Goal: Task Accomplishment & Management: Complete application form

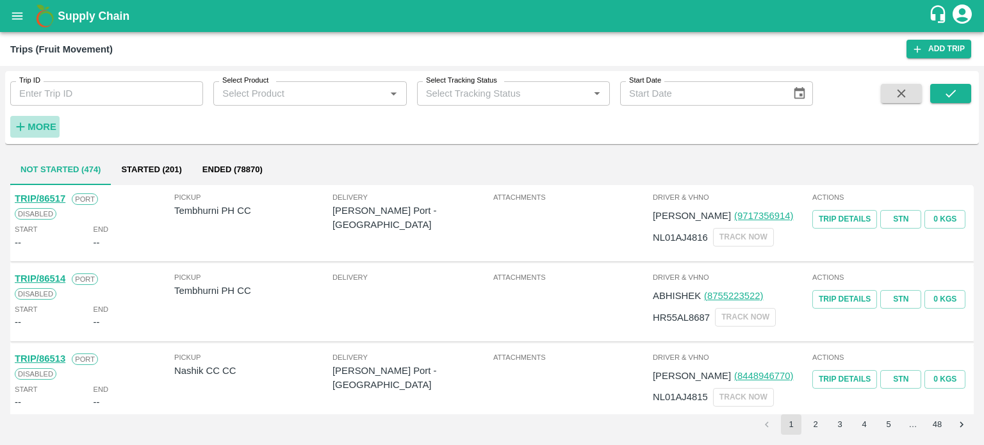
click at [44, 122] on strong "More" at bounding box center [42, 127] width 29 height 10
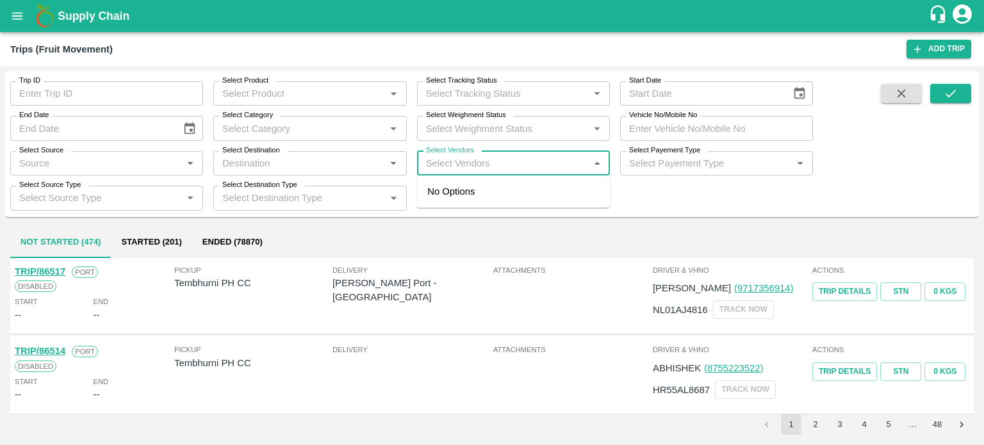
click at [439, 168] on input "Select Vendors" at bounding box center [503, 163] width 164 height 17
type input "[DEMOGRAPHIC_DATA]"
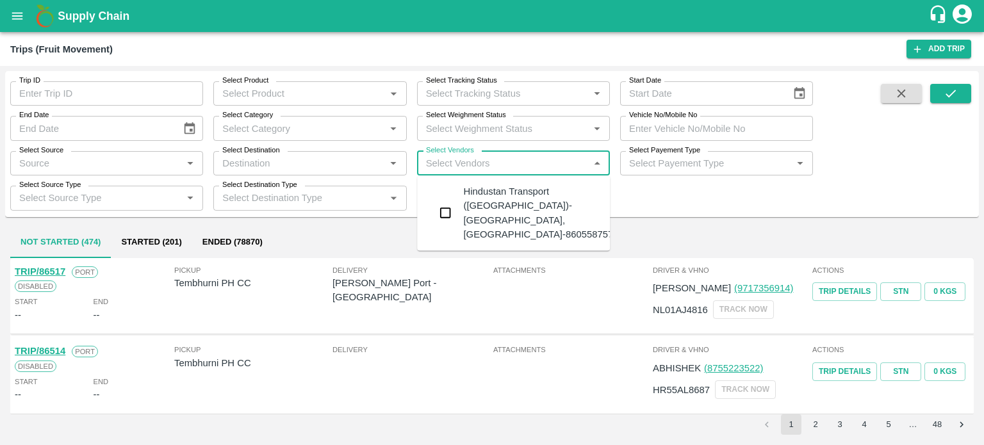
click at [483, 194] on div "Hindustan Transport (Ahmednagar)-Sarjepura, Ahmednagar-8605587575" at bounding box center [540, 213] width 155 height 57
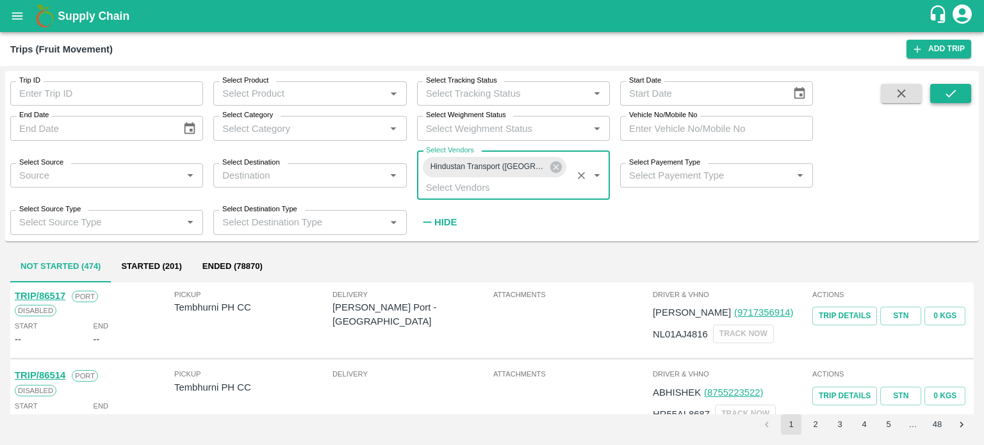
click at [949, 92] on icon "submit" at bounding box center [951, 94] width 14 height 14
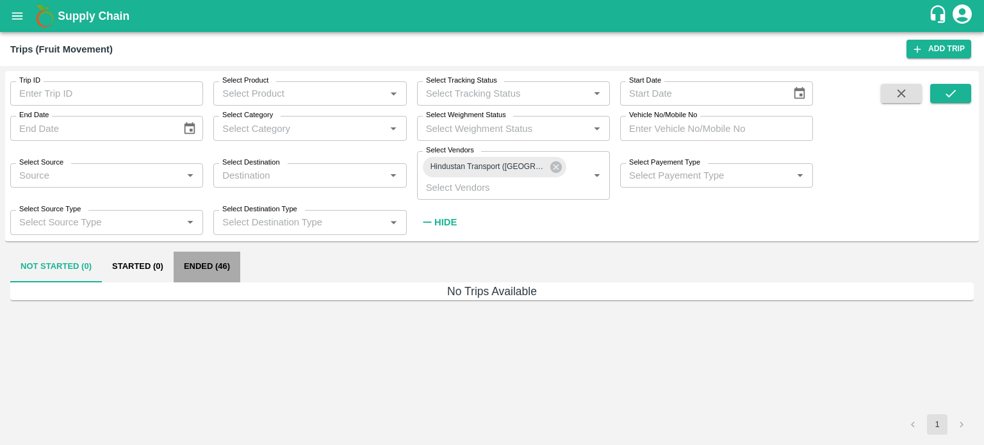
click at [211, 263] on button "Ended (46)" at bounding box center [207, 267] width 67 height 31
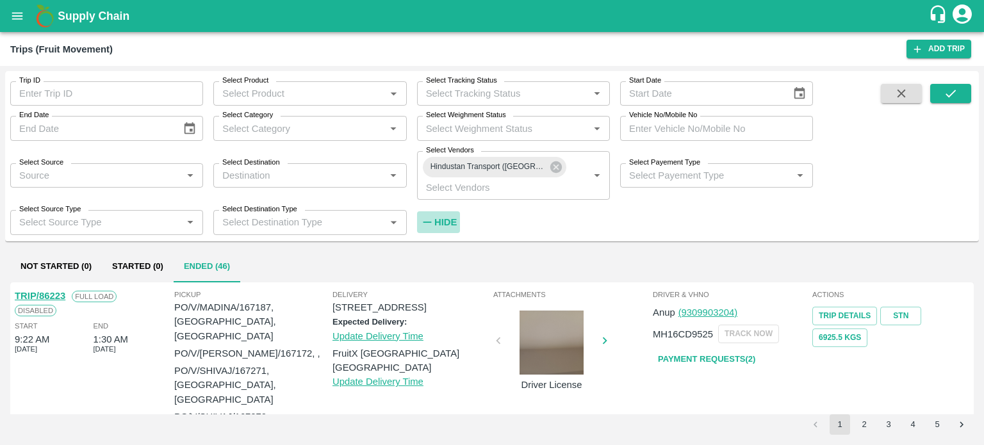
click at [449, 220] on strong "Hide" at bounding box center [446, 222] width 22 height 10
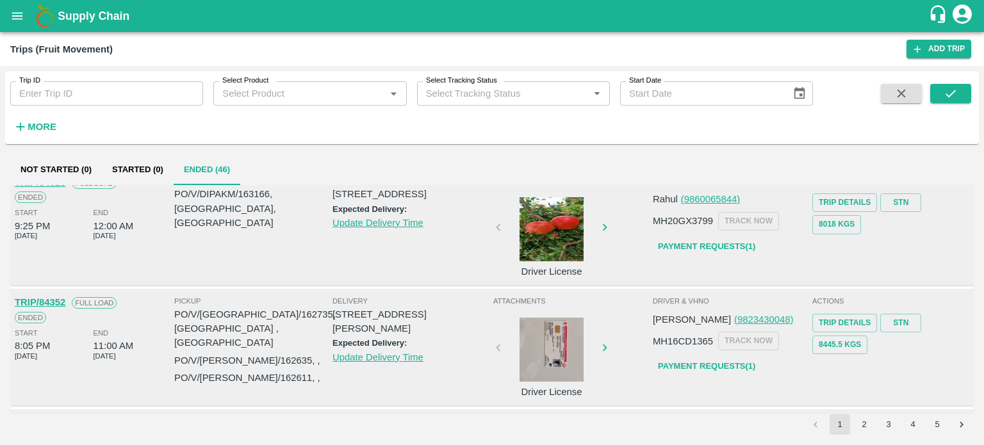
scroll to position [834, 0]
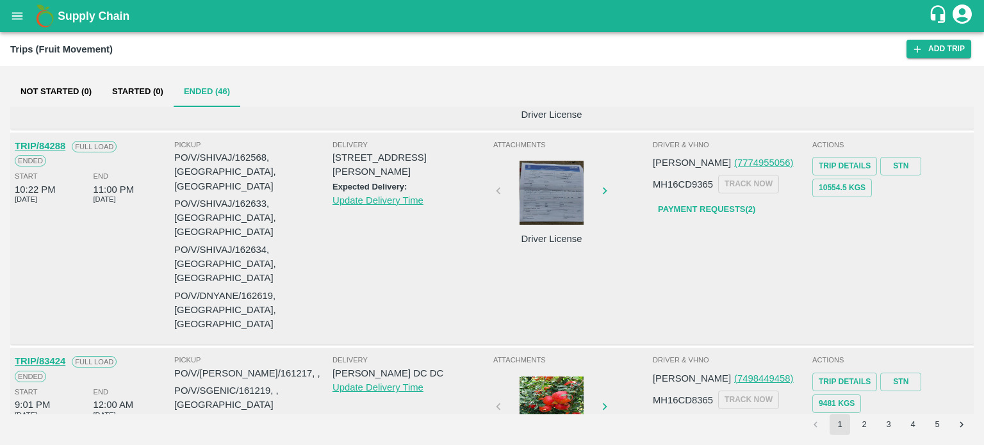
scroll to position [1033, 0]
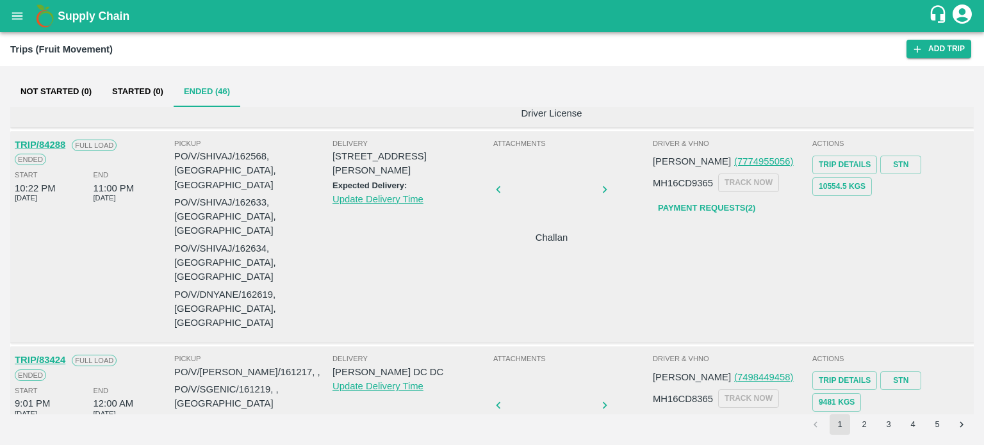
click at [865, 426] on button "2" at bounding box center [864, 425] width 21 height 21
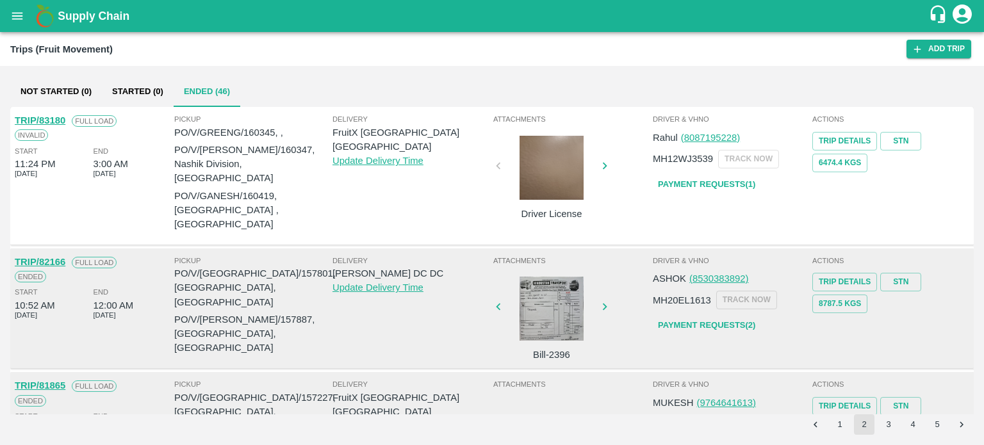
click at [549, 149] on div at bounding box center [552, 168] width 96 height 64
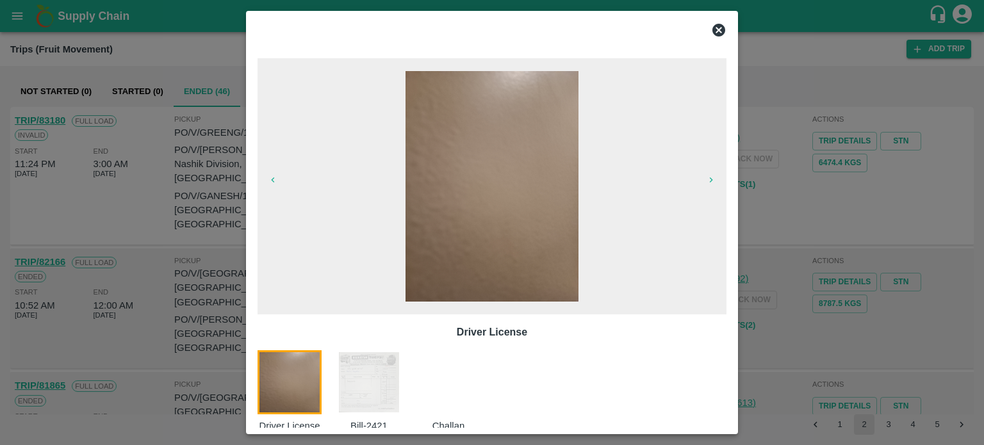
click at [388, 385] on img at bounding box center [369, 383] width 64 height 64
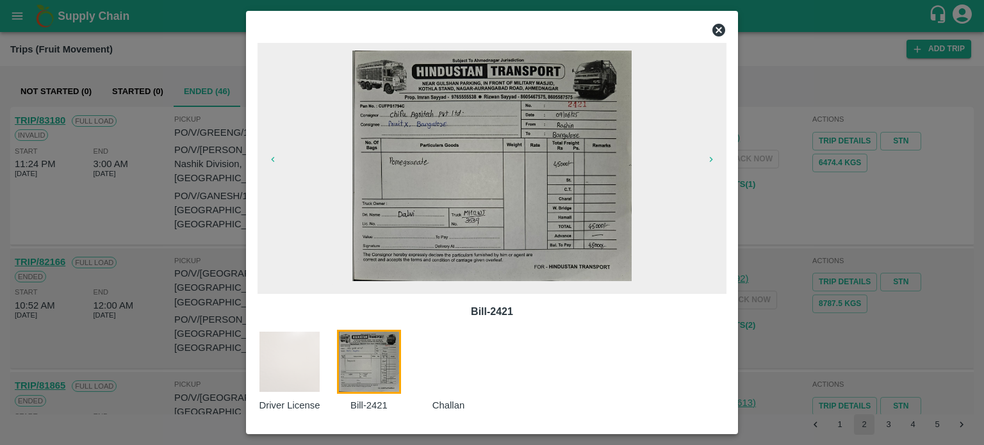
click at [864, 183] on div at bounding box center [492, 222] width 984 height 445
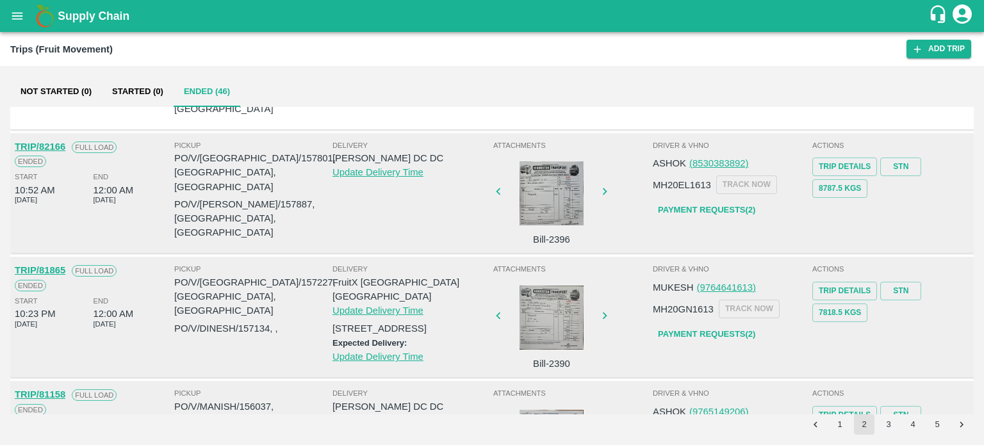
scroll to position [117, 0]
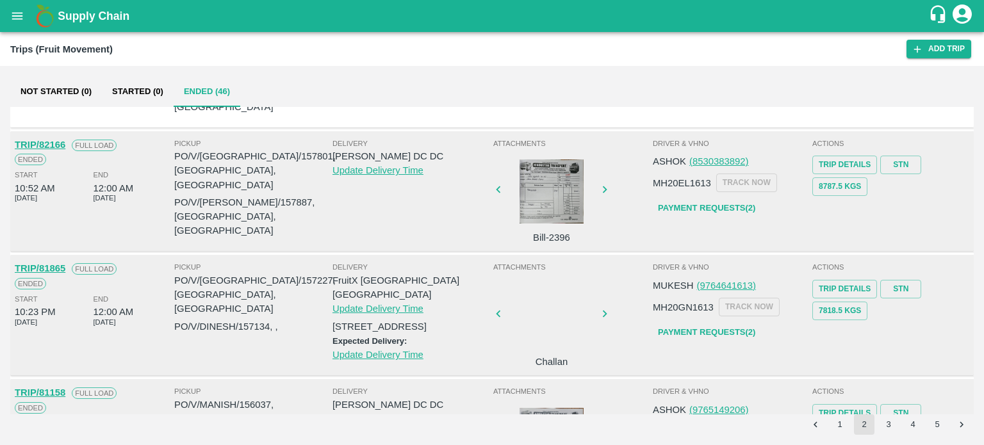
click at [799, 346] on div "Driver & VHNo MUKESH (9764641613) MH20GN1613 TRACK NOW Payment Requests( 2 )" at bounding box center [732, 315] width 160 height 114
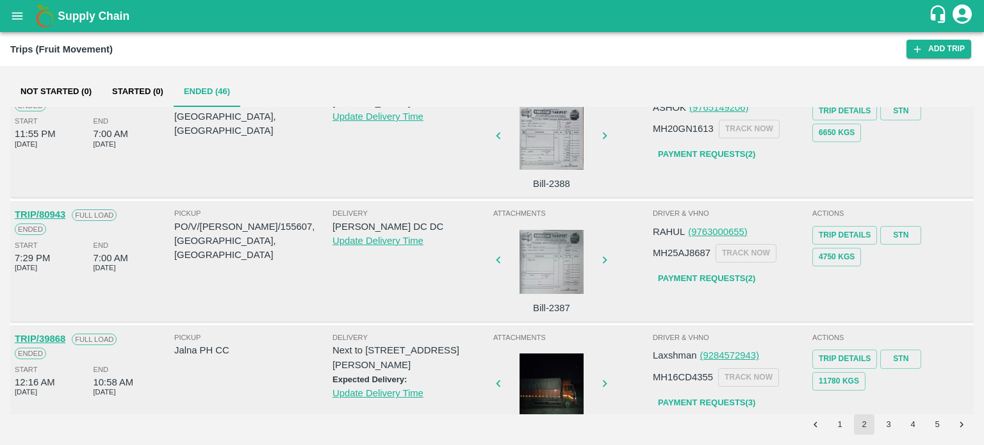
scroll to position [427, 0]
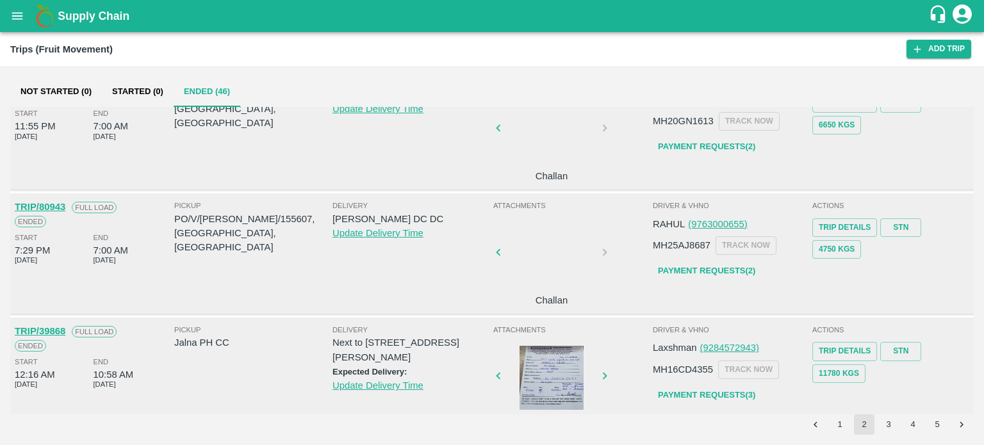
click at [432, 295] on div "Delivery Iniya Koyambedu DC DC Update Delivery Time" at bounding box center [412, 254] width 158 height 108
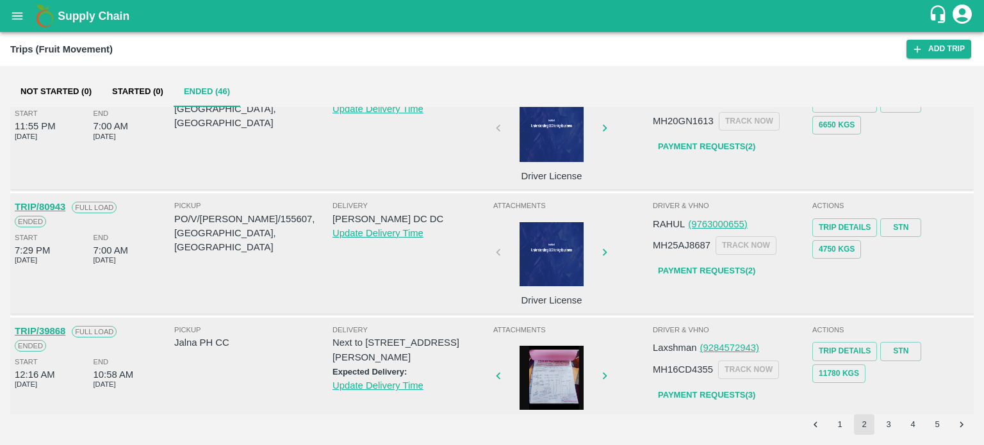
scroll to position [343, 0]
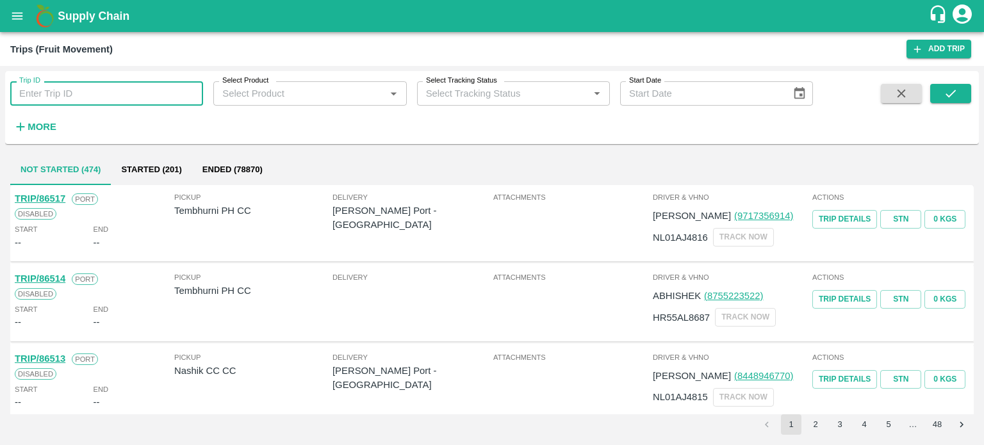
click at [94, 102] on input "Trip ID" at bounding box center [106, 93] width 193 height 24
type input "86126"
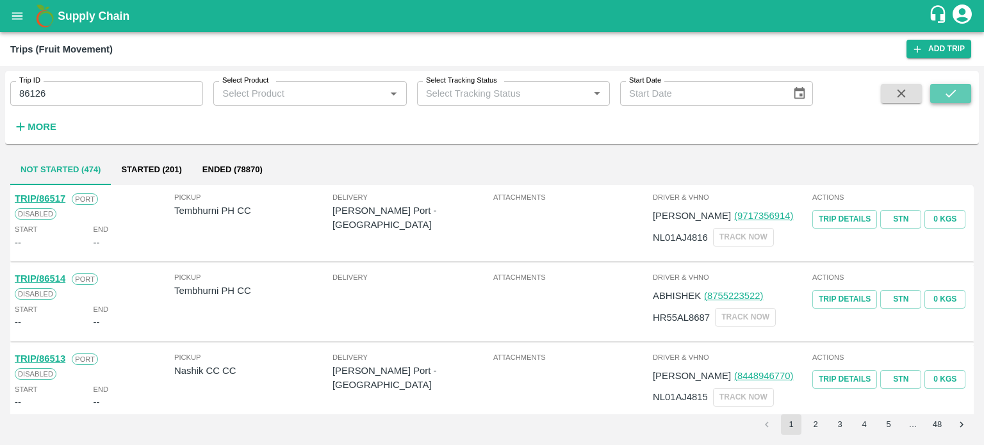
click at [959, 96] on button "submit" at bounding box center [951, 93] width 41 height 19
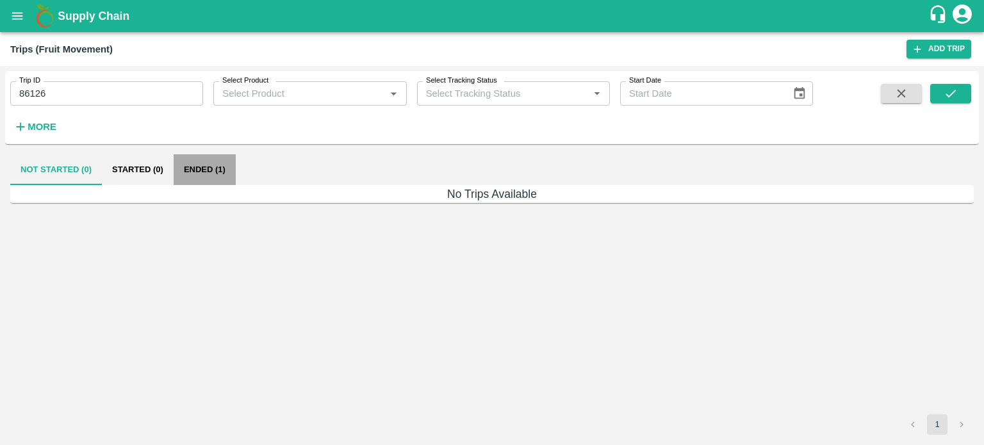
click at [214, 169] on button "Ended (1)" at bounding box center [205, 169] width 62 height 31
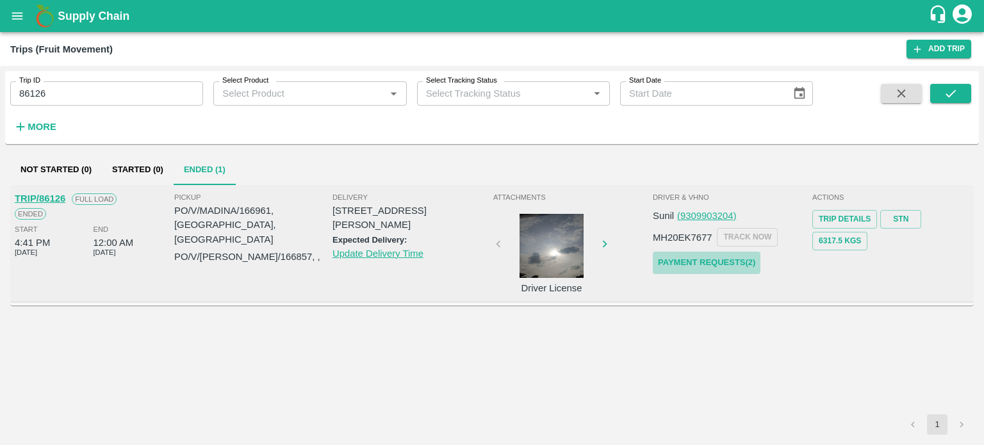
click at [699, 263] on link "Payment Requests( 2 )" at bounding box center [707, 263] width 108 height 22
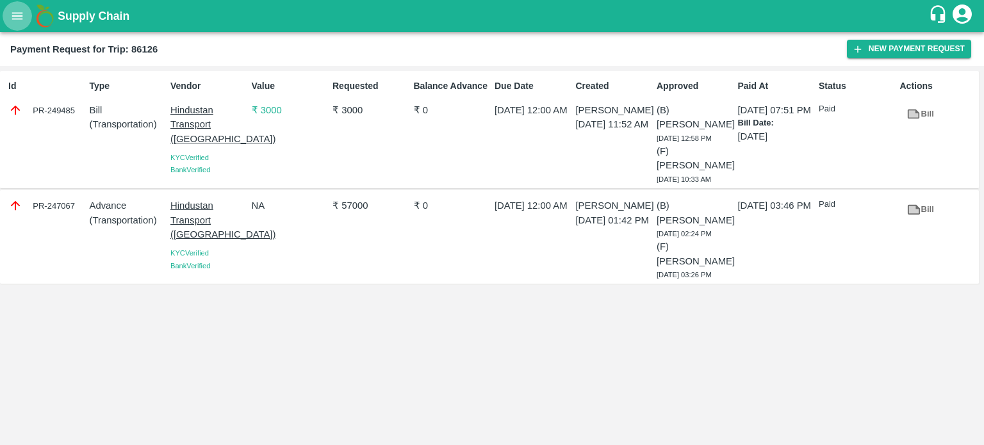
click at [20, 7] on button "open drawer" at bounding box center [17, 15] width 29 height 29
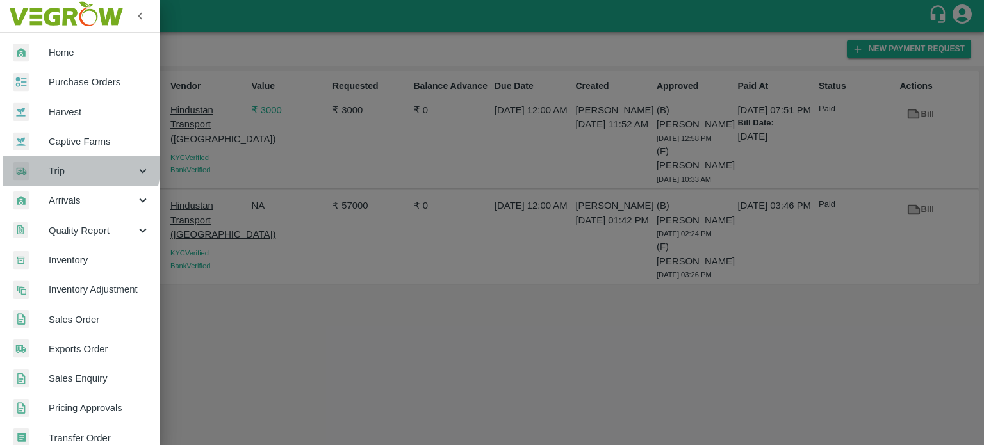
click at [66, 164] on span "Trip" at bounding box center [92, 171] width 87 height 14
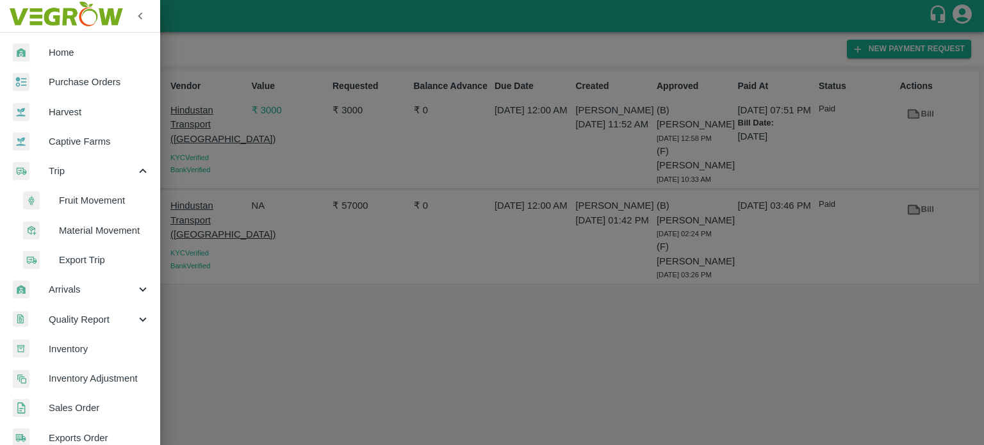
click at [85, 202] on span "Fruit Movement" at bounding box center [104, 201] width 91 height 14
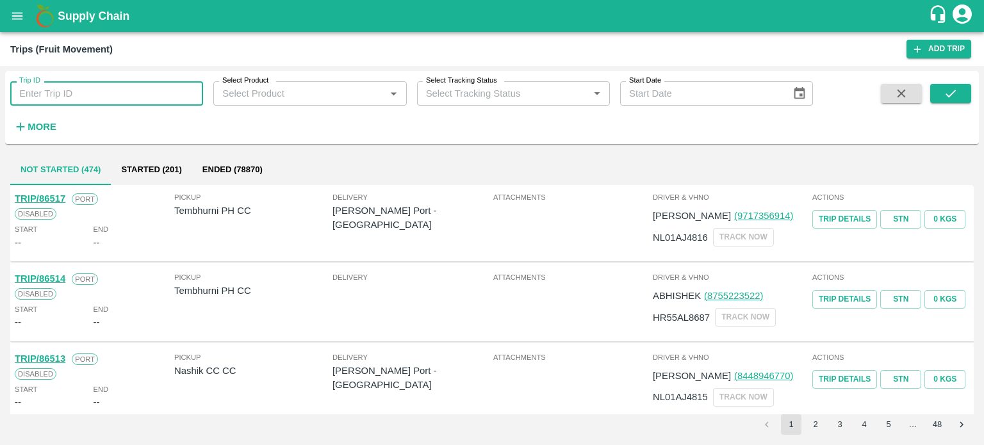
click at [82, 94] on input "Trip ID" at bounding box center [106, 93] width 193 height 24
type input "85479"
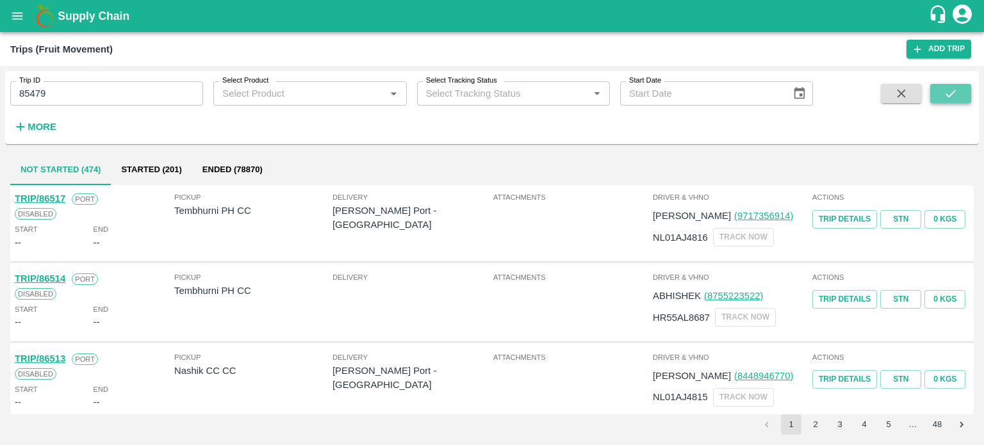
click at [947, 97] on icon "submit" at bounding box center [951, 94] width 14 height 14
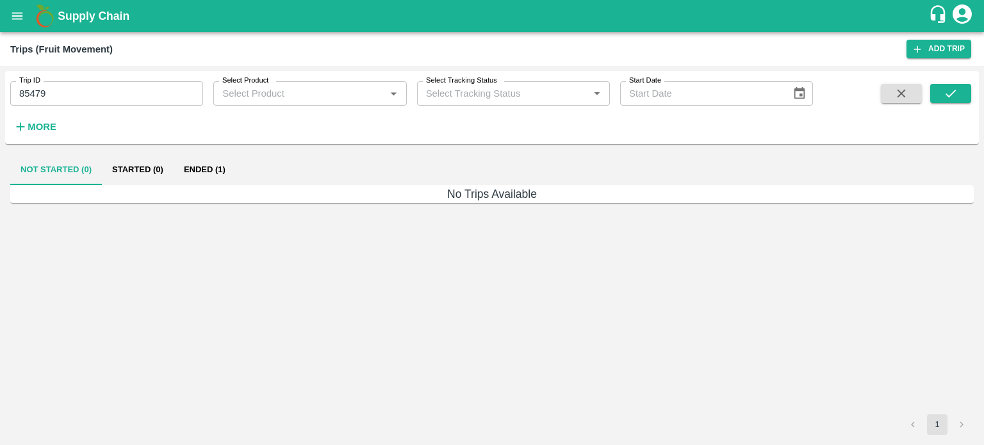
click at [223, 171] on button "Ended (1)" at bounding box center [205, 169] width 62 height 31
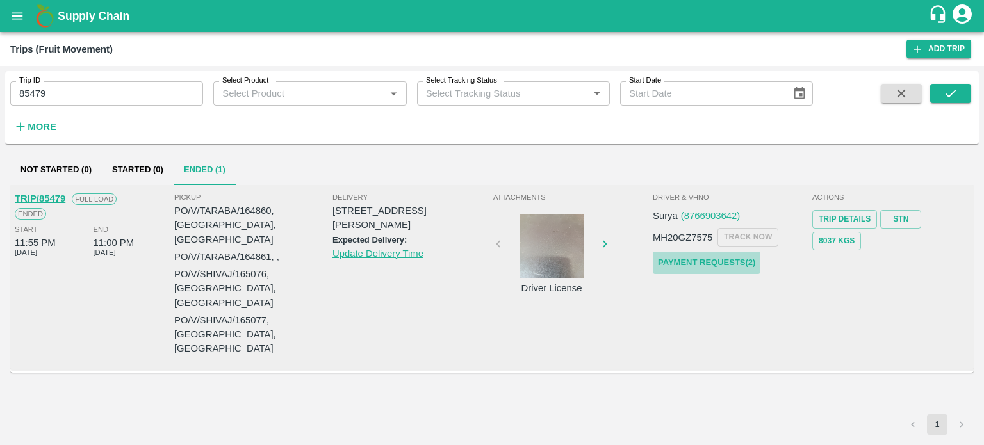
click at [695, 265] on link "Payment Requests( 2 )" at bounding box center [707, 263] width 108 height 22
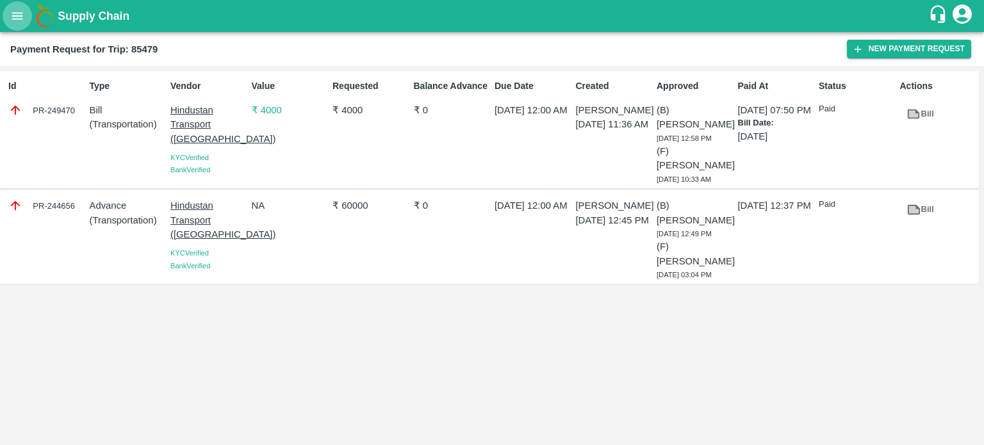
click at [13, 19] on icon "open drawer" at bounding box center [17, 15] width 11 height 7
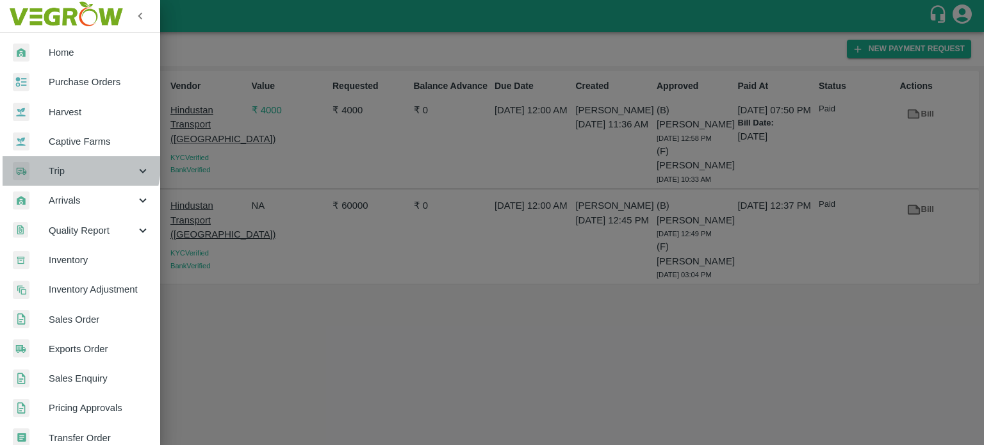
click at [60, 164] on span "Trip" at bounding box center [92, 171] width 87 height 14
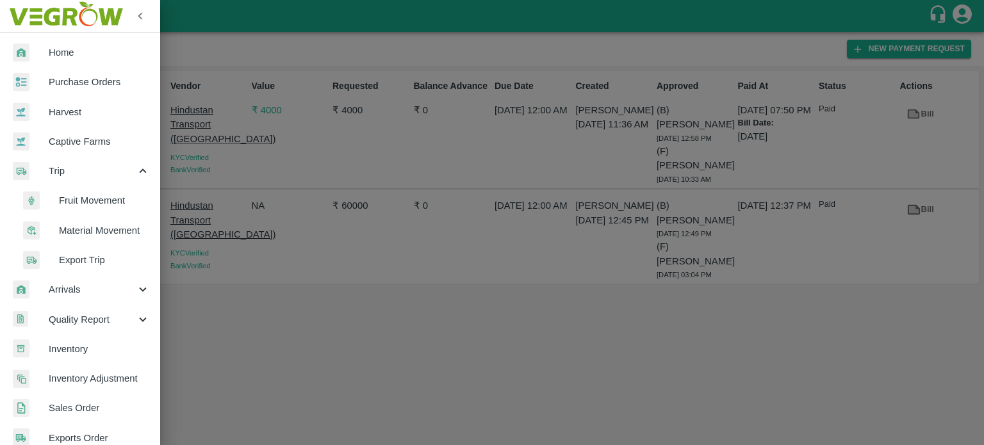
click at [83, 199] on span "Fruit Movement" at bounding box center [104, 201] width 91 height 14
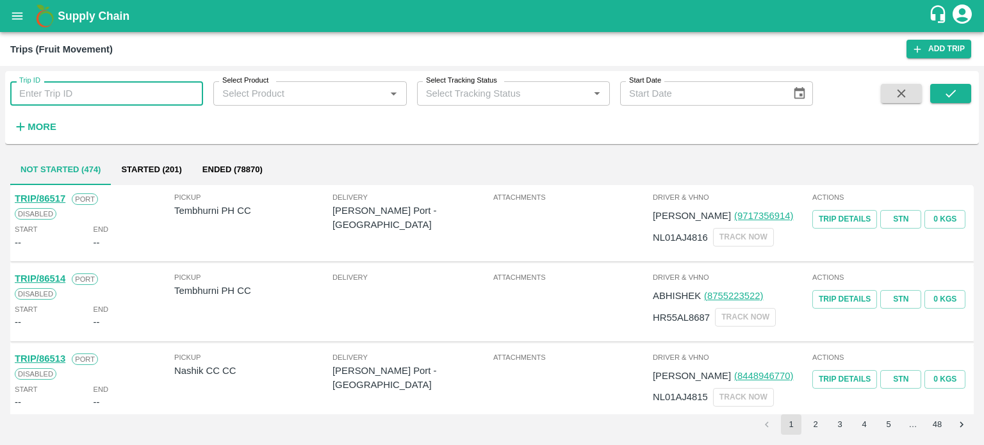
click at [59, 103] on input "Trip ID" at bounding box center [106, 93] width 193 height 24
type input "84628"
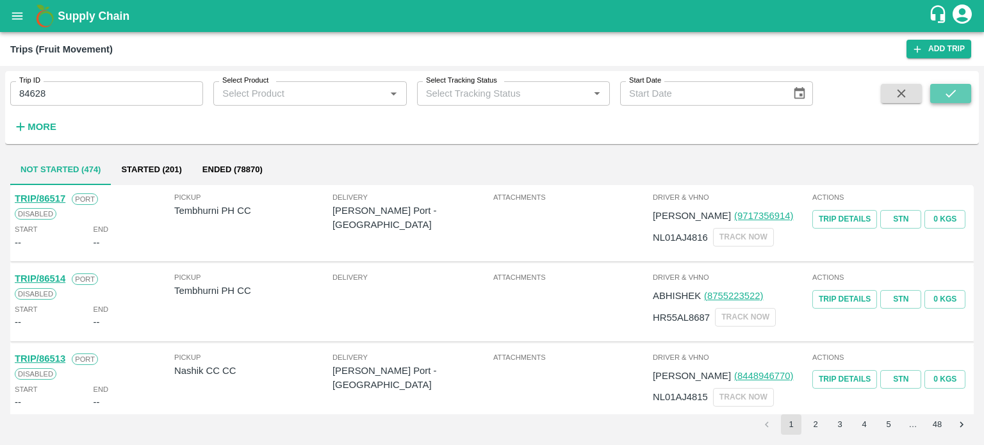
click at [949, 92] on icon "submit" at bounding box center [951, 94] width 14 height 14
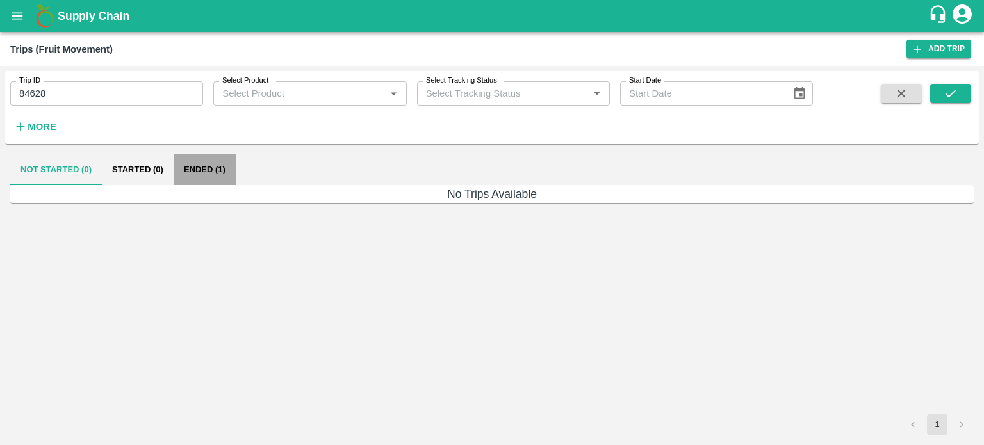
click at [213, 170] on button "Ended (1)" at bounding box center [205, 169] width 62 height 31
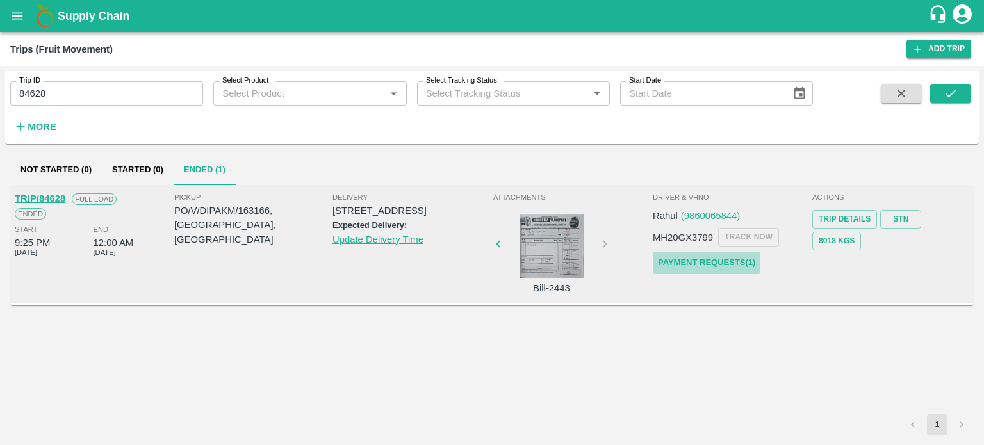
click at [709, 260] on link "Payment Requests( 1 )" at bounding box center [707, 263] width 108 height 22
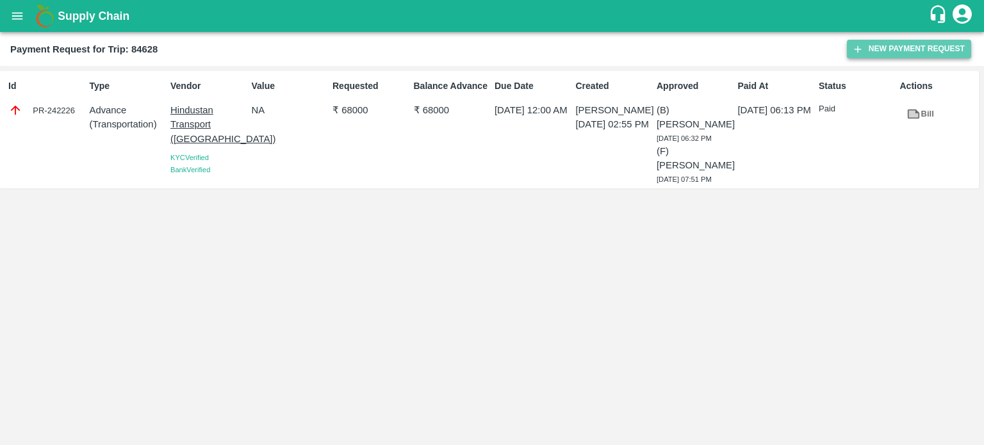
click at [881, 56] on button "New Payment Request" at bounding box center [909, 49] width 124 height 19
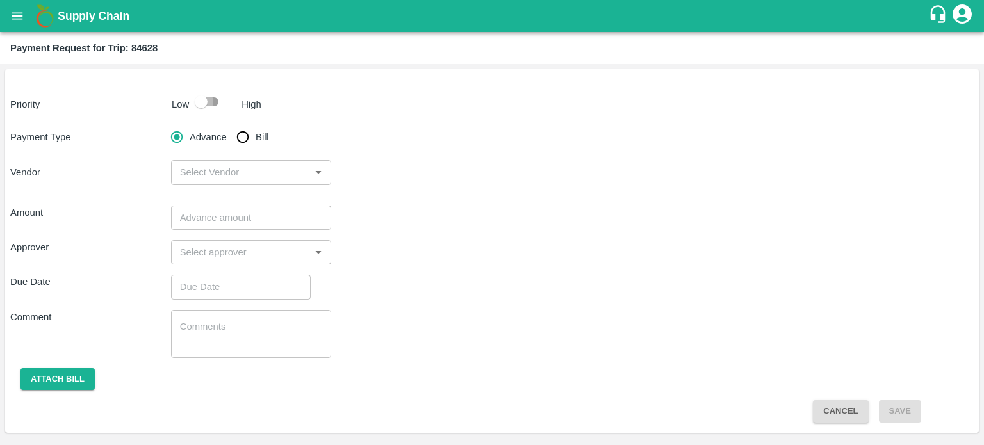
click at [190, 92] on input "checkbox" at bounding box center [201, 102] width 73 height 24
checkbox input "true"
click at [240, 133] on input "Bill" at bounding box center [243, 137] width 26 height 26
radio input "true"
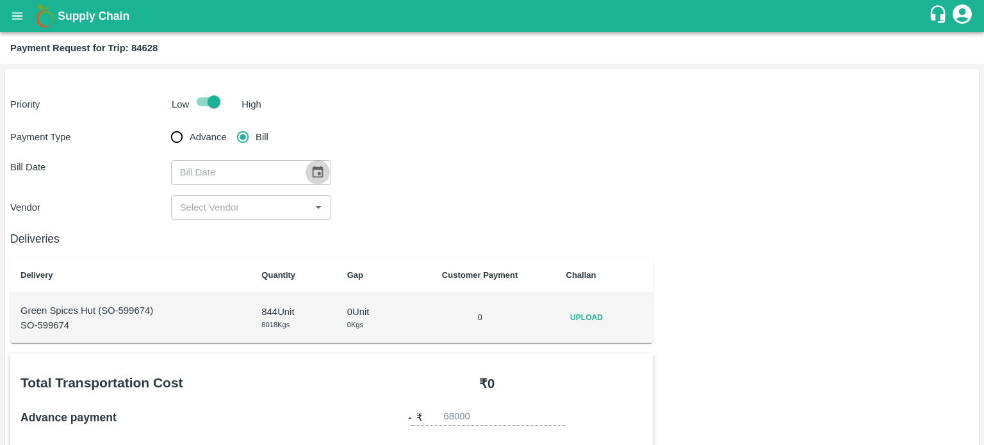
click at [306, 169] on button "Choose date" at bounding box center [318, 172] width 24 height 24
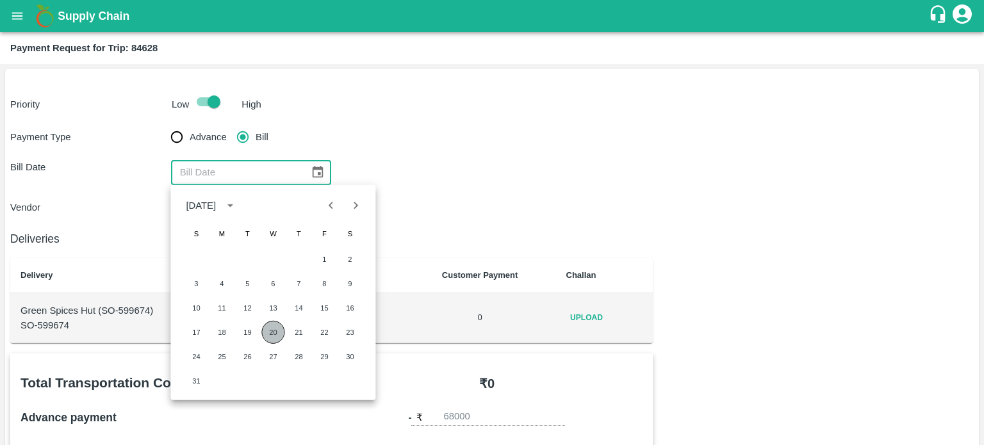
click at [272, 332] on button "20" at bounding box center [272, 332] width 23 height 23
type input "20/08/2025"
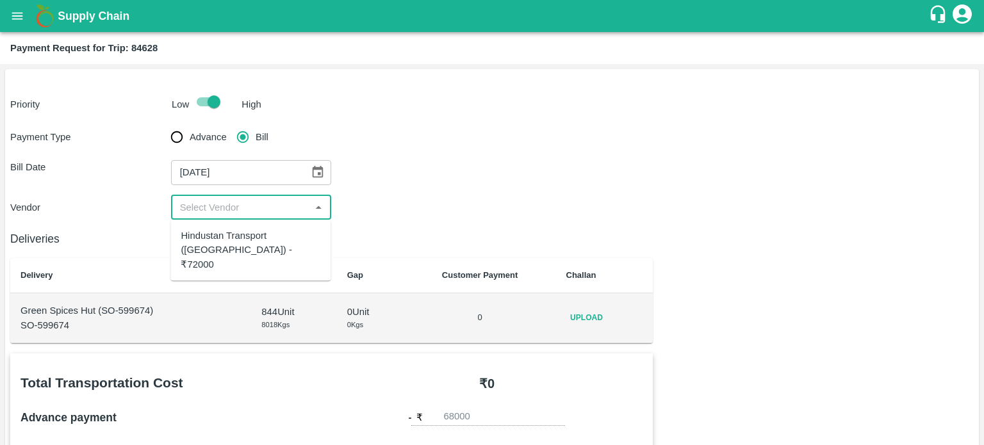
click at [231, 201] on input "input" at bounding box center [241, 207] width 132 height 17
click at [240, 249] on div "Hindustan Transport (Ahmednagar) - ₹72000" at bounding box center [251, 250] width 140 height 43
type input "Hindustan Transport (Ahmednagar) - ₹72000"
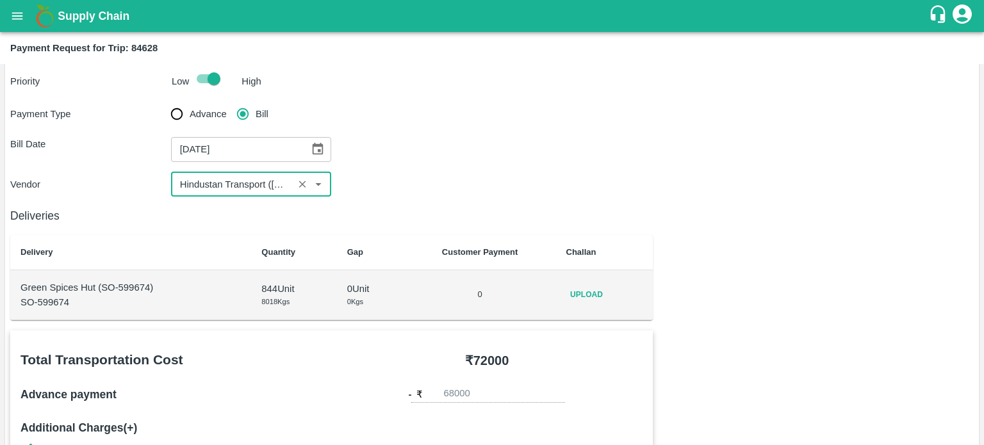
scroll to position [28, 0]
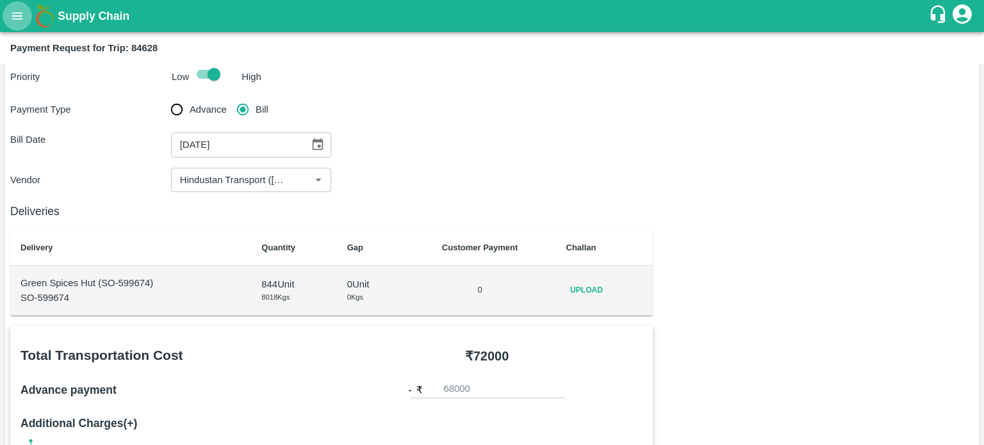
click at [14, 17] on icon "open drawer" at bounding box center [17, 16] width 14 height 14
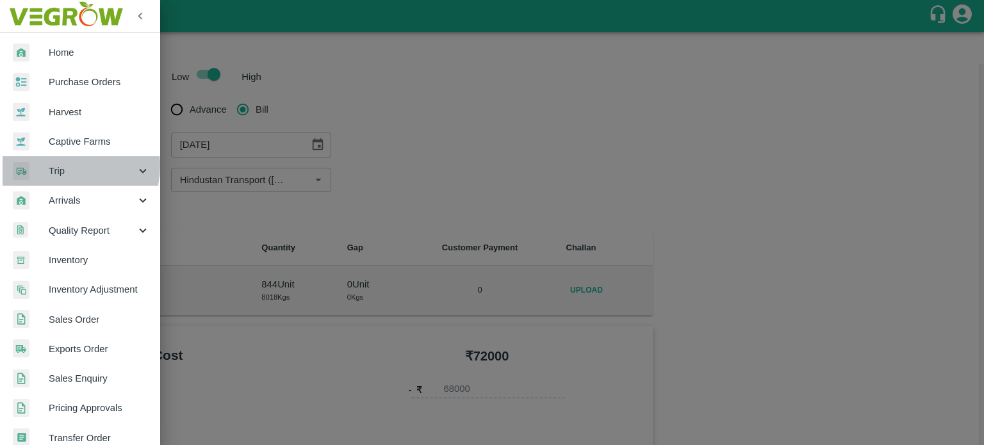
click at [61, 166] on span "Trip" at bounding box center [92, 171] width 87 height 14
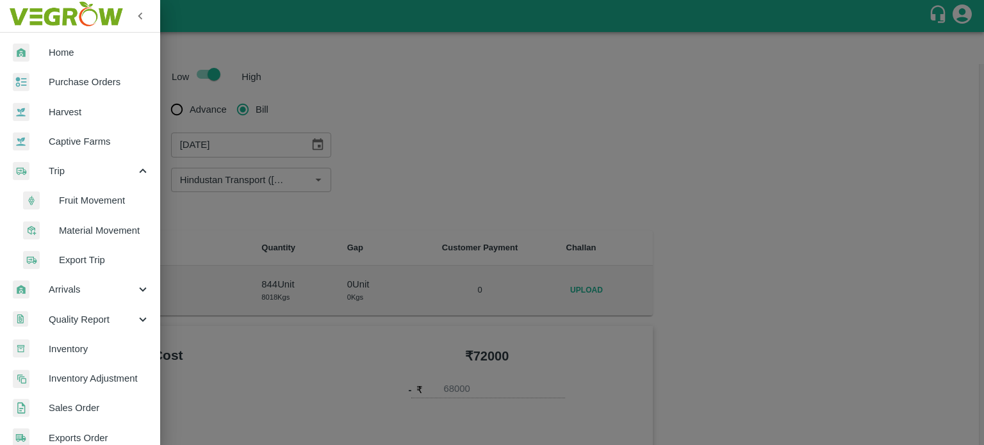
click at [84, 195] on span "Fruit Movement" at bounding box center [104, 201] width 91 height 14
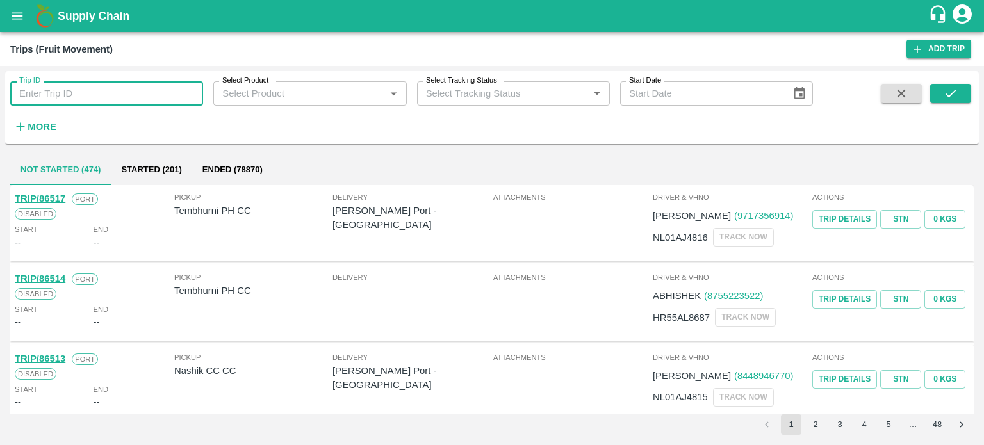
click at [88, 94] on input "Trip ID" at bounding box center [106, 93] width 193 height 24
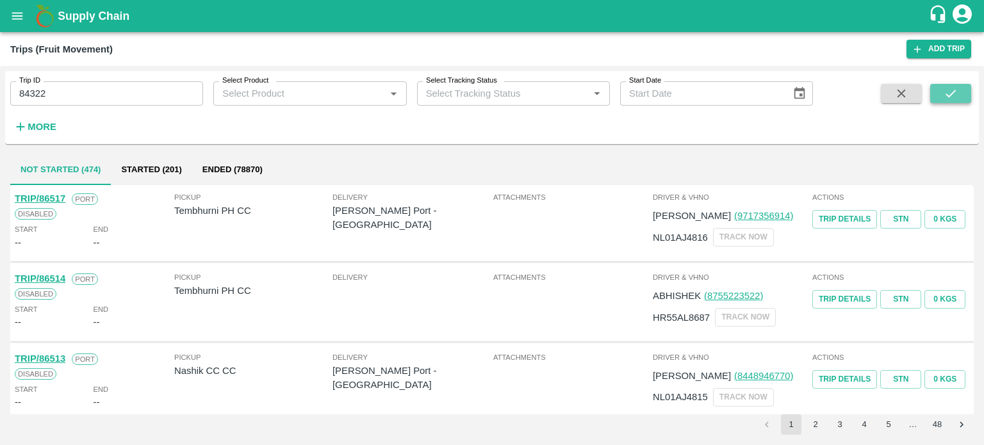
click at [940, 101] on button "submit" at bounding box center [951, 93] width 41 height 19
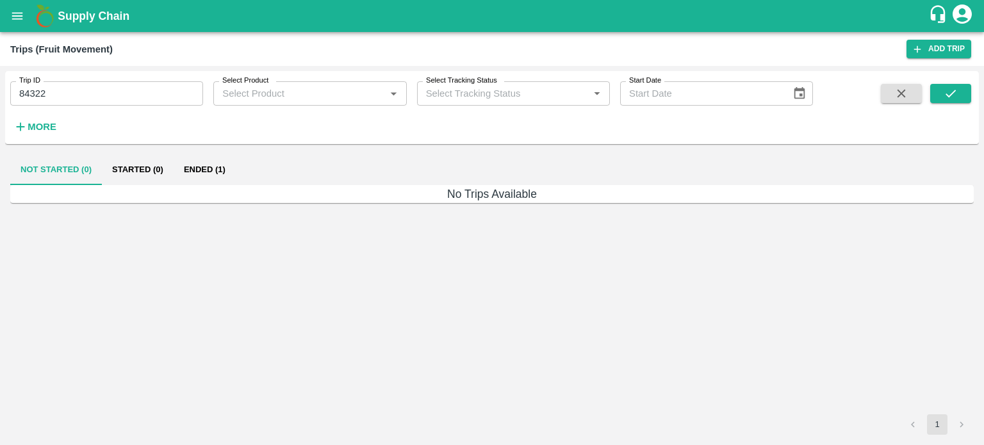
click at [238, 170] on div "Not Started (0) Started (0) Ended (1)" at bounding box center [492, 169] width 964 height 31
click at [203, 169] on button "Ended (1)" at bounding box center [205, 169] width 62 height 31
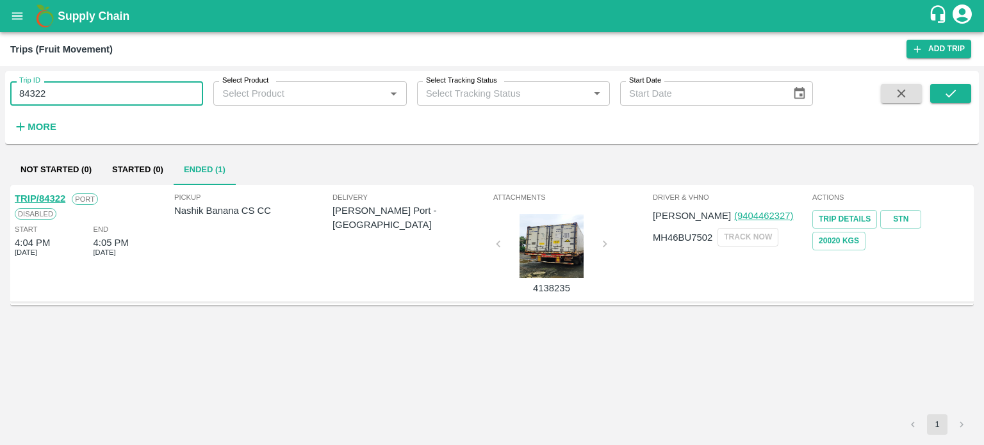
click at [75, 94] on input "84322" at bounding box center [106, 93] width 193 height 24
click at [75, 94] on input "842" at bounding box center [106, 93] width 193 height 24
type input "8"
type input "84352"
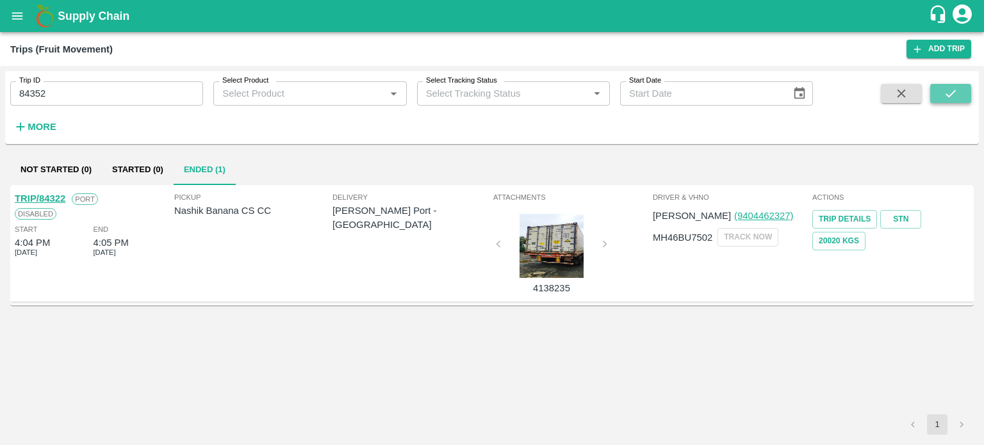
click at [946, 94] on icon "submit" at bounding box center [951, 94] width 14 height 14
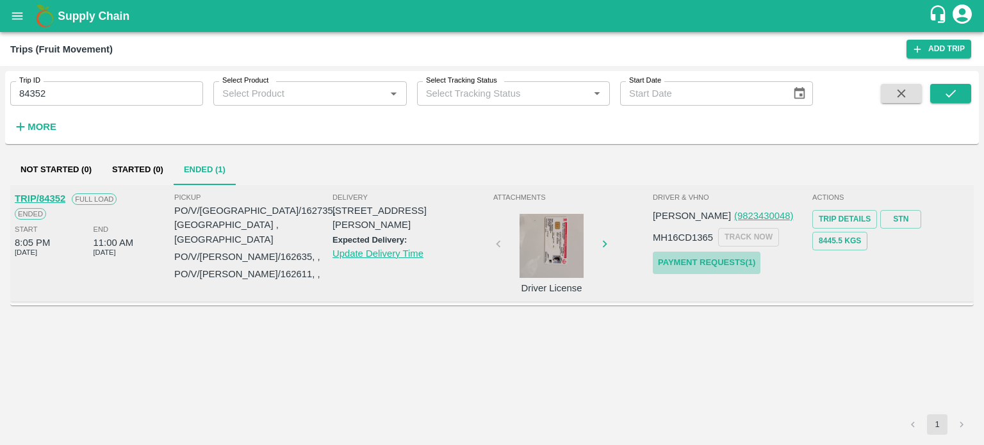
click at [710, 262] on link "Payment Requests( 1 )" at bounding box center [707, 263] width 108 height 22
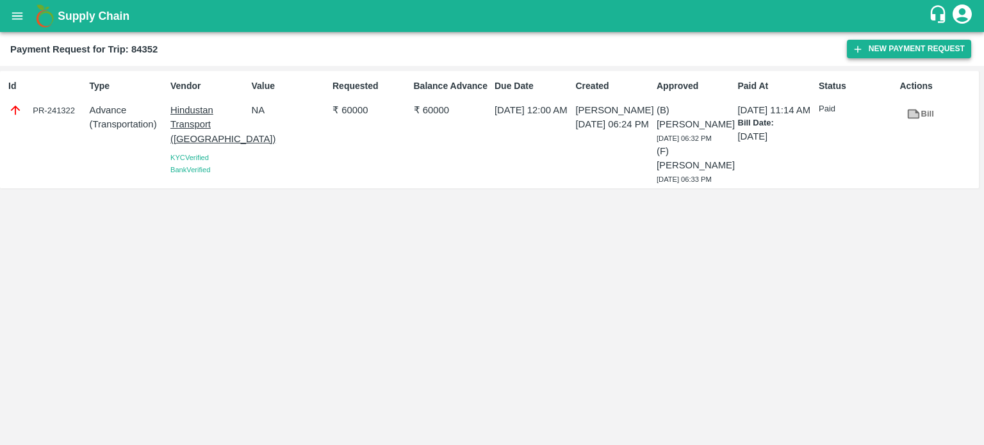
click at [875, 47] on button "New Payment Request" at bounding box center [909, 49] width 124 height 19
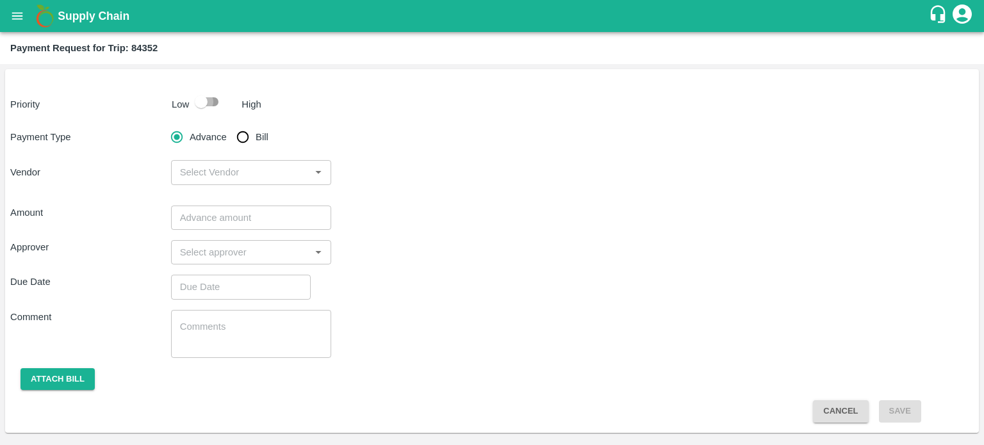
click at [213, 113] on input "checkbox" at bounding box center [201, 102] width 73 height 24
checkbox input "true"
click at [245, 134] on input "Bill" at bounding box center [243, 137] width 26 height 26
radio input "true"
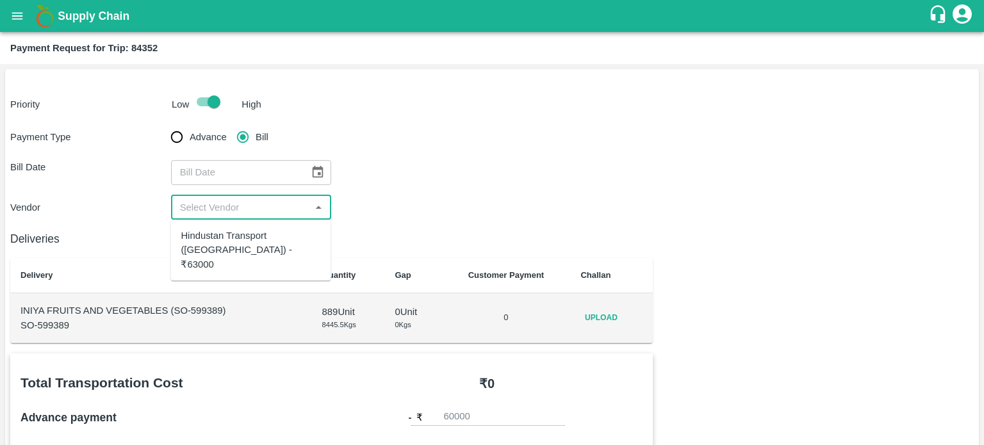
click at [247, 213] on input "input" at bounding box center [241, 207] width 132 height 17
click at [248, 241] on div "Hindustan Transport ([GEOGRAPHIC_DATA]) - ₹63000" at bounding box center [251, 250] width 140 height 43
type input "Hindustan Transport ([GEOGRAPHIC_DATA]) - ₹63000"
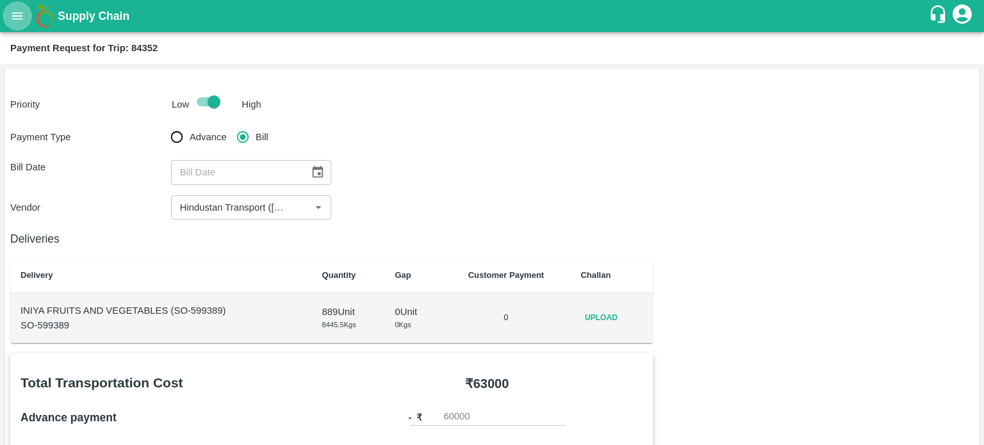
click at [24, 16] on icon "open drawer" at bounding box center [17, 16] width 14 height 14
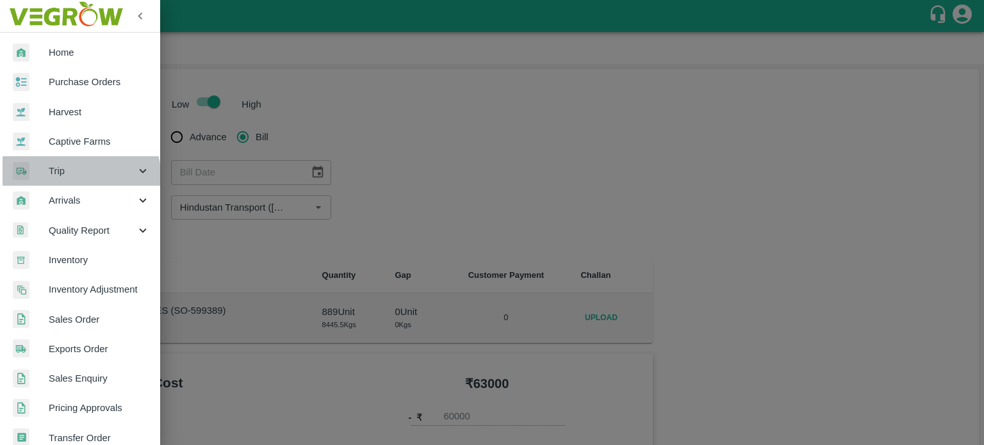
click at [70, 179] on div "Trip" at bounding box center [80, 170] width 160 height 29
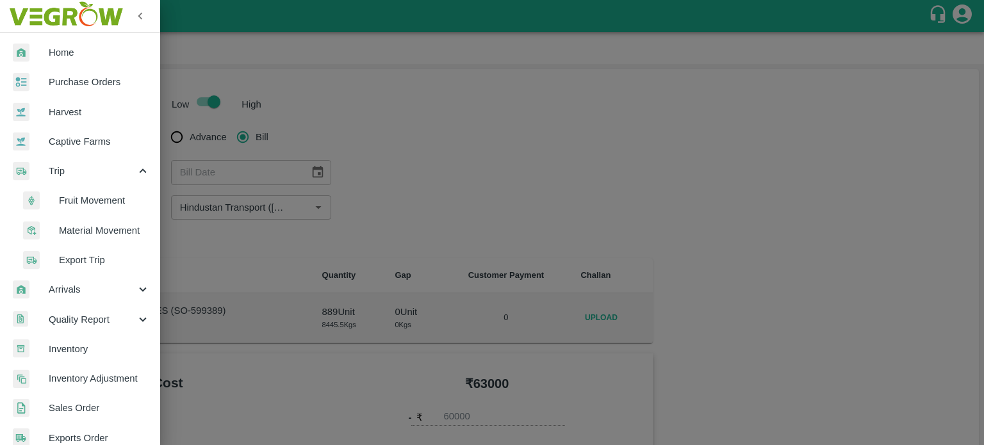
click at [82, 202] on span "Fruit Movement" at bounding box center [104, 201] width 91 height 14
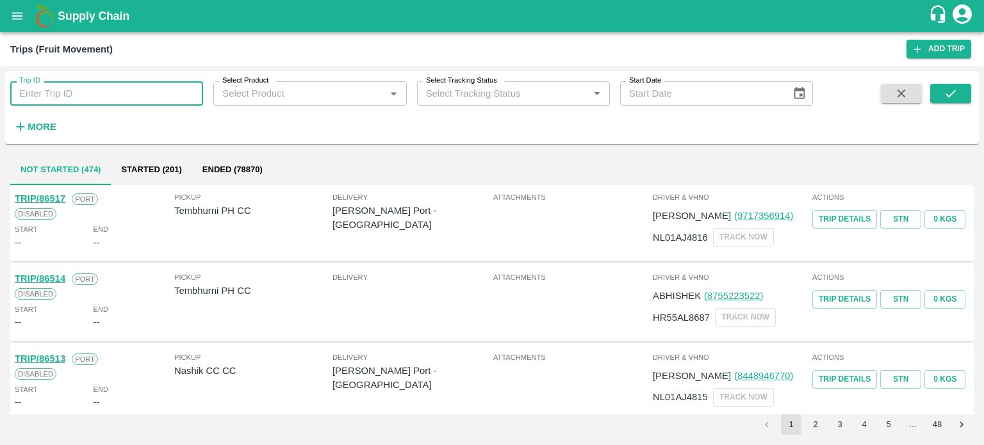
click at [60, 95] on input "Trip ID" at bounding box center [106, 93] width 193 height 24
type input "84288"
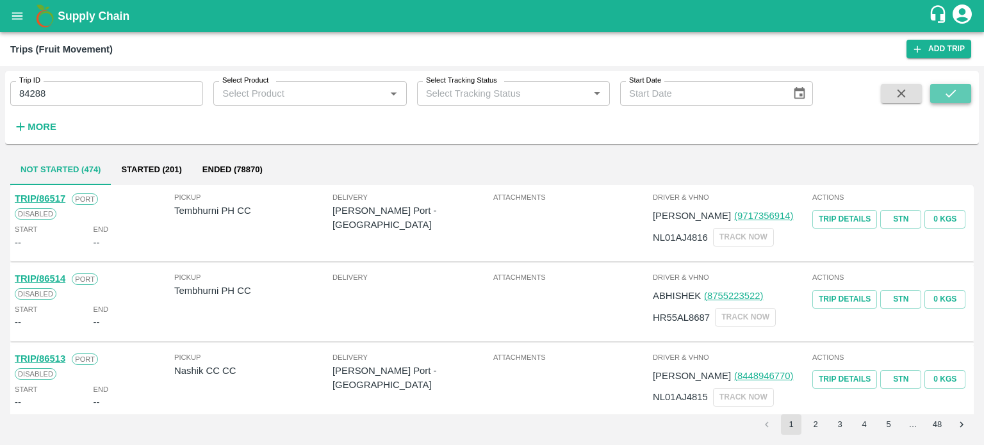
click at [960, 99] on button "submit" at bounding box center [951, 93] width 41 height 19
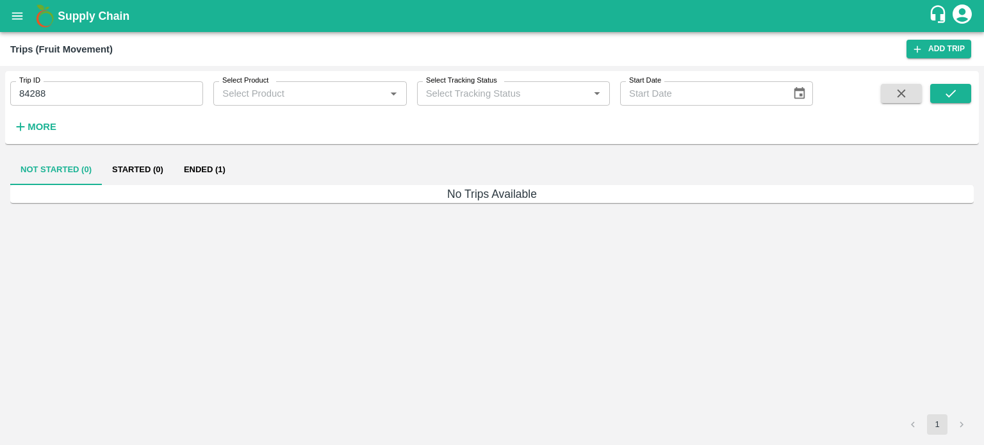
click at [210, 170] on button "Ended (1)" at bounding box center [205, 169] width 62 height 31
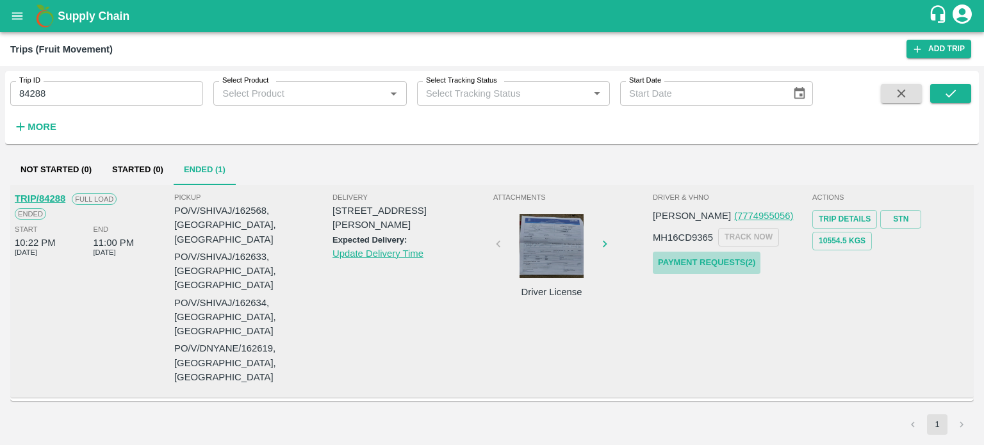
click at [701, 263] on link "Payment Requests( 2 )" at bounding box center [707, 263] width 108 height 22
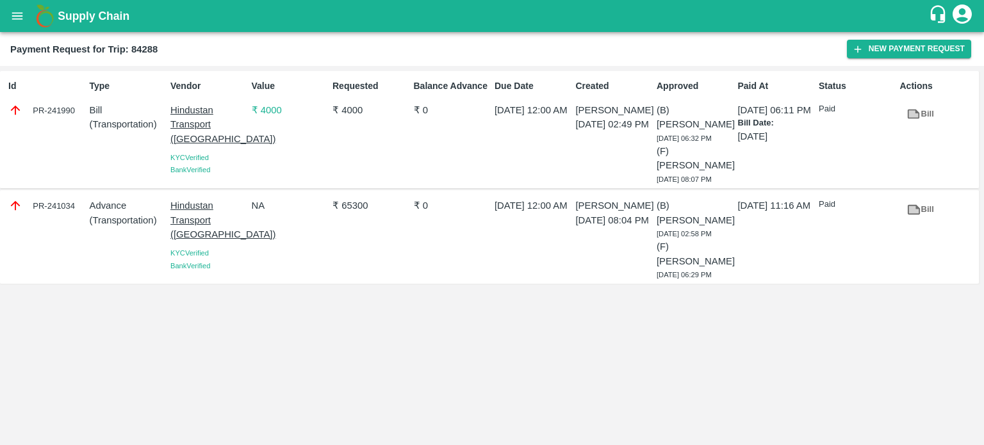
click at [57, 110] on div "PR-241990" at bounding box center [46, 110] width 76 height 14
click at [18, 111] on icon at bounding box center [15, 110] width 14 height 14
click at [62, 115] on div "PR-241990" at bounding box center [46, 110] width 76 height 14
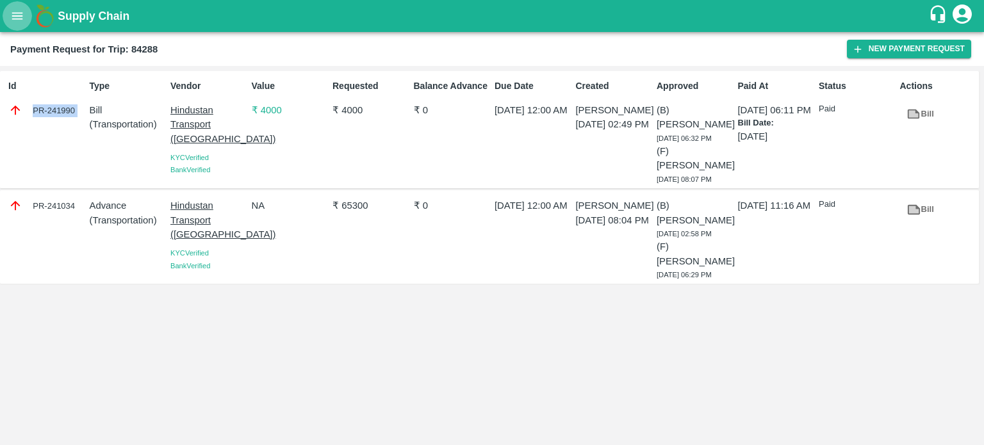
click at [16, 17] on icon "open drawer" at bounding box center [17, 16] width 14 height 14
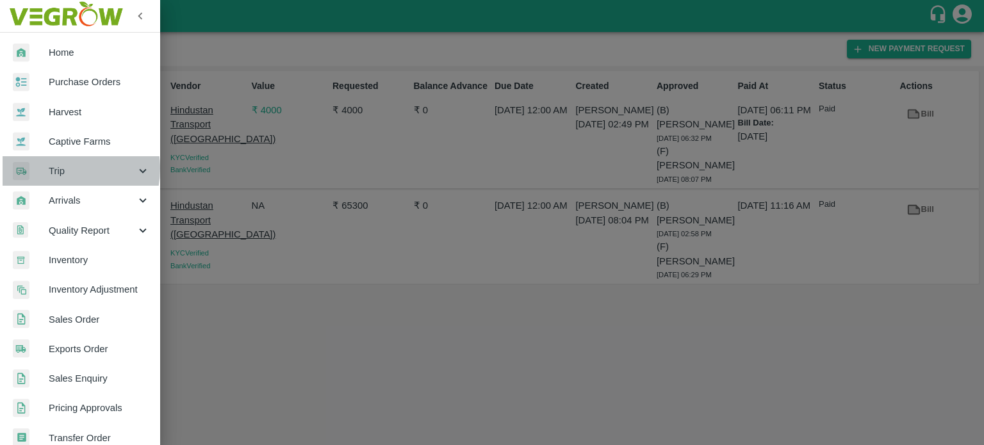
click at [60, 169] on span "Trip" at bounding box center [92, 171] width 87 height 14
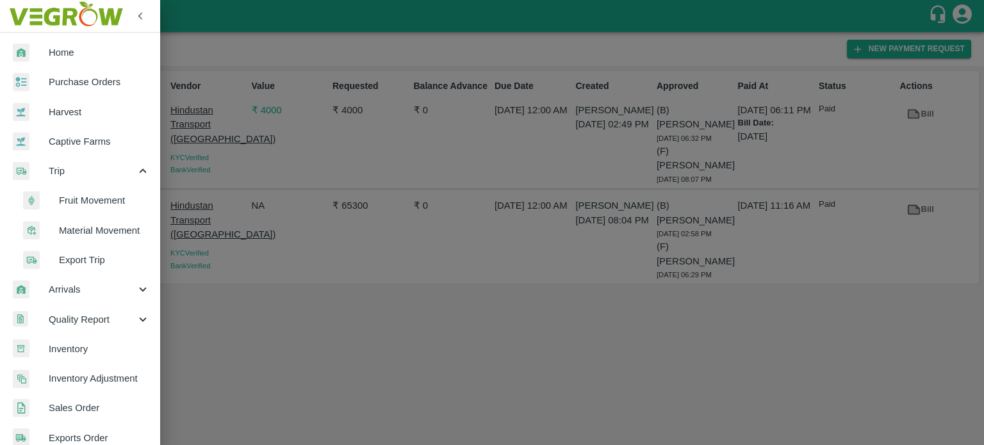
click at [85, 199] on span "Fruit Movement" at bounding box center [104, 201] width 91 height 14
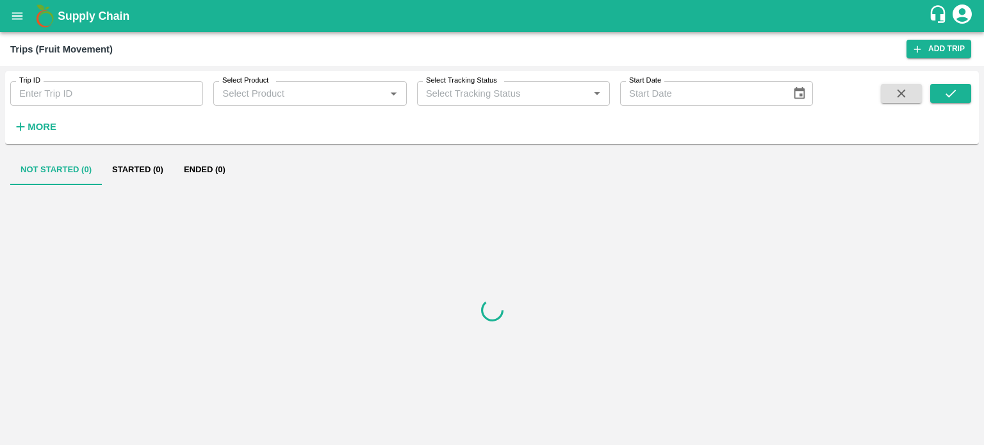
click at [72, 102] on input "Trip ID" at bounding box center [106, 93] width 193 height 24
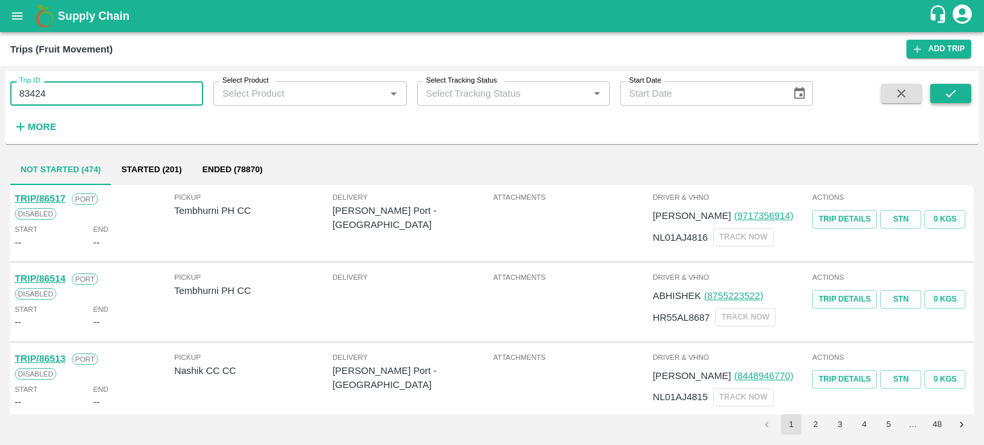
type input "83424"
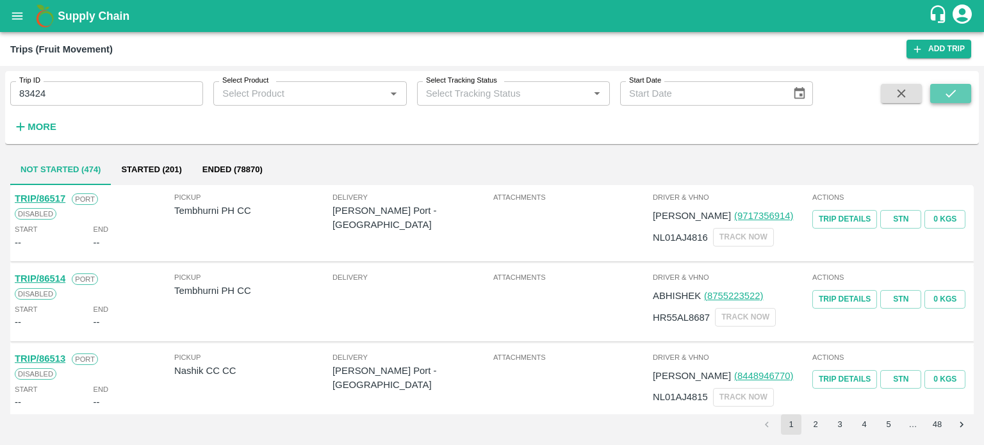
click at [950, 94] on icon "submit" at bounding box center [951, 94] width 14 height 14
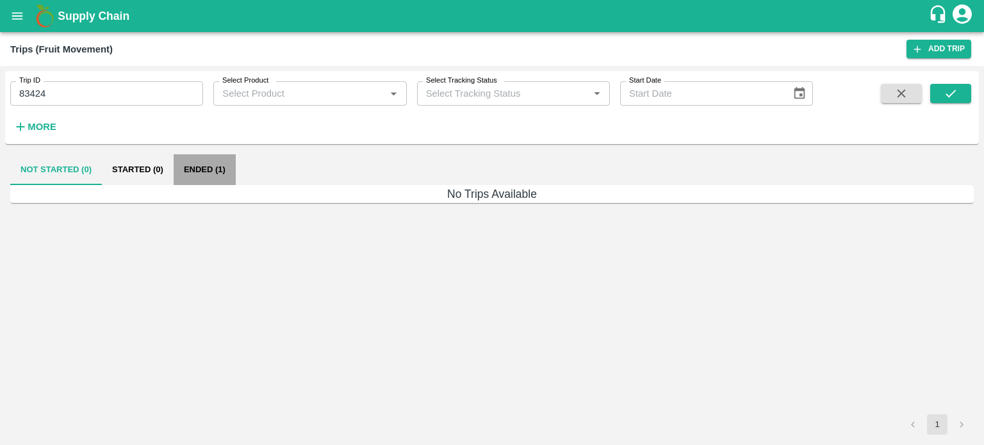
click at [214, 170] on button "Ended (1)" at bounding box center [205, 169] width 62 height 31
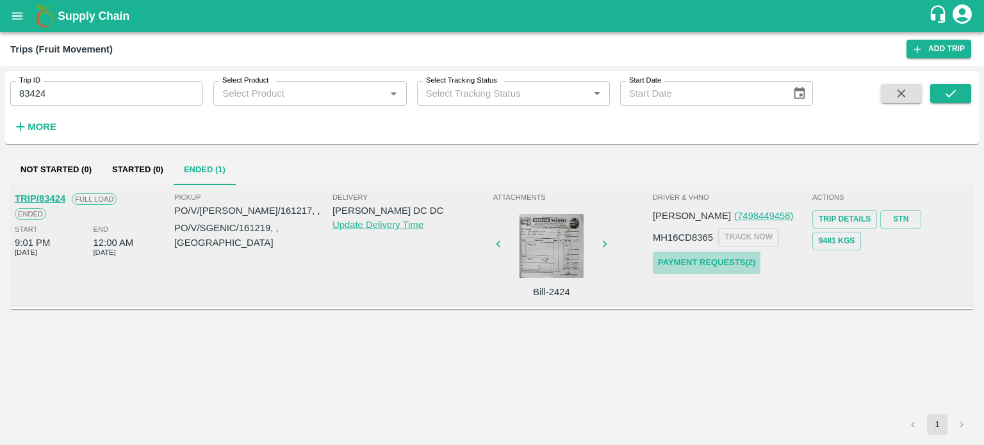
click at [696, 260] on link "Payment Requests( 2 )" at bounding box center [707, 263] width 108 height 22
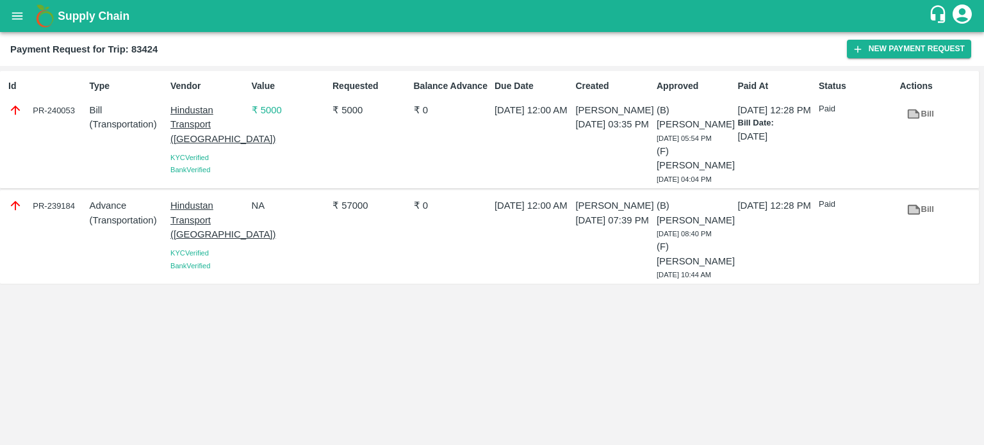
click at [290, 304] on div "Id PR-240053 Type Bill ( Transportation ) Vendor Hindustan Transport (Ahmednaga…" at bounding box center [492, 255] width 984 height 379
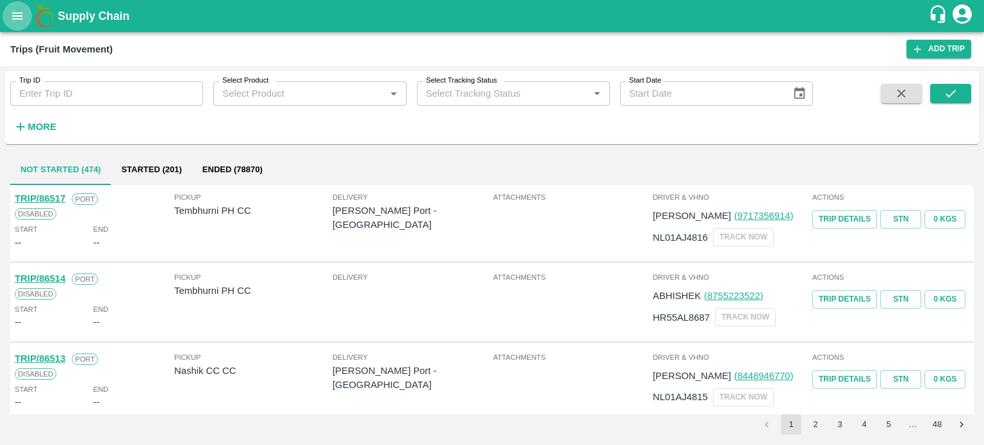
click at [11, 23] on button "open drawer" at bounding box center [17, 15] width 29 height 29
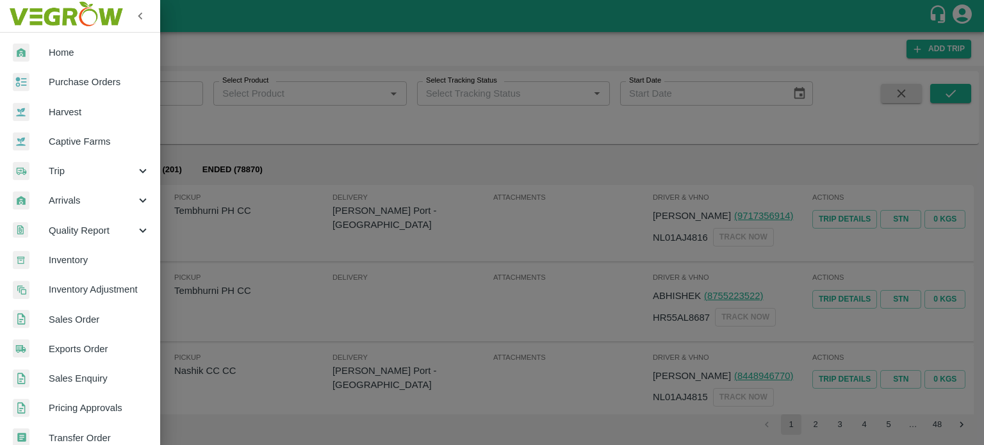
scroll to position [284, 0]
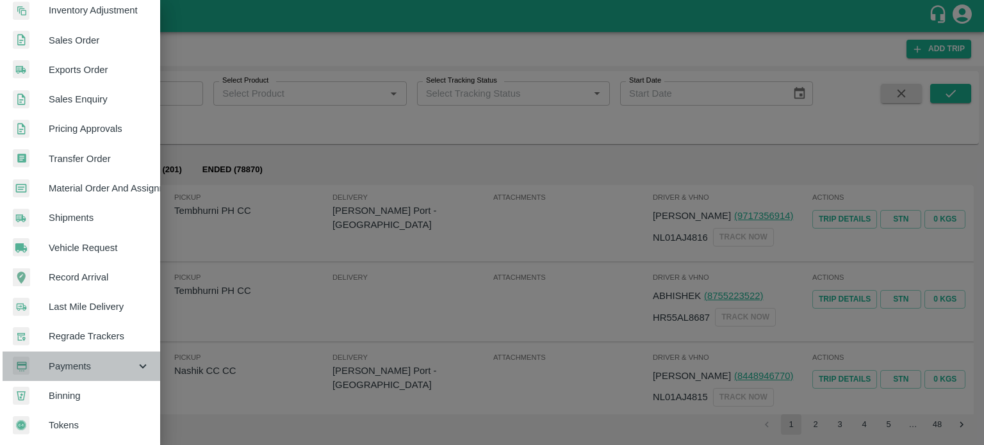
click at [88, 361] on span "Payments" at bounding box center [92, 367] width 87 height 14
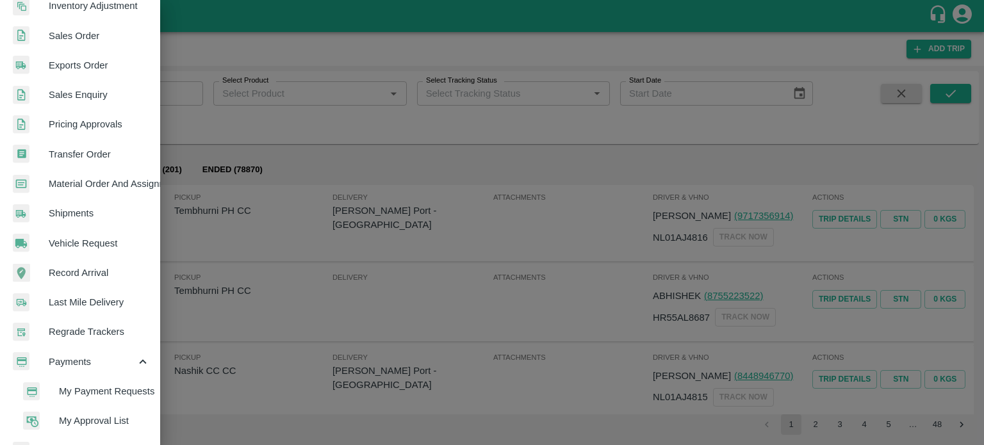
click at [102, 389] on span "My Payment Requests" at bounding box center [104, 392] width 91 height 14
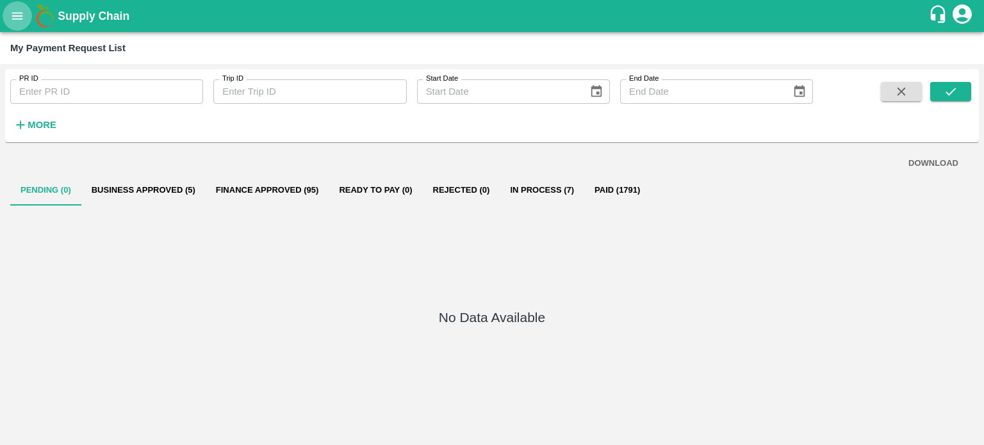
click at [65, 89] on input "PR ID" at bounding box center [106, 91] width 193 height 24
click at [951, 94] on icon "submit" at bounding box center [951, 92] width 14 height 14
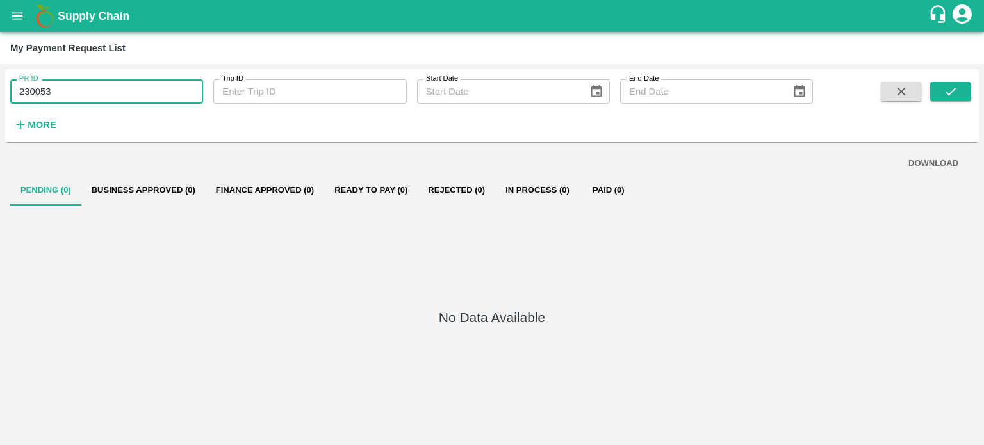
click at [67, 92] on input "230053" at bounding box center [106, 91] width 193 height 24
click at [67, 92] on input "23005" at bounding box center [106, 91] width 193 height 24
type input "23005"
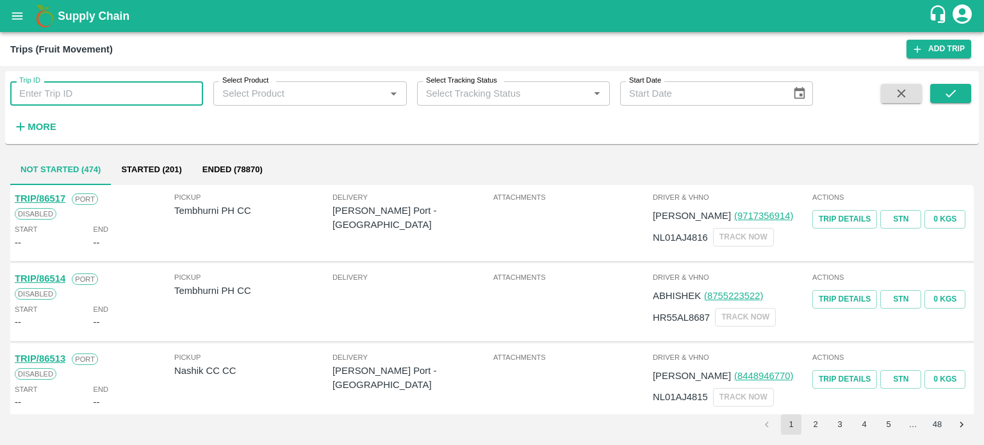
click at [49, 94] on input "Trip ID" at bounding box center [106, 93] width 193 height 24
type input "81865"
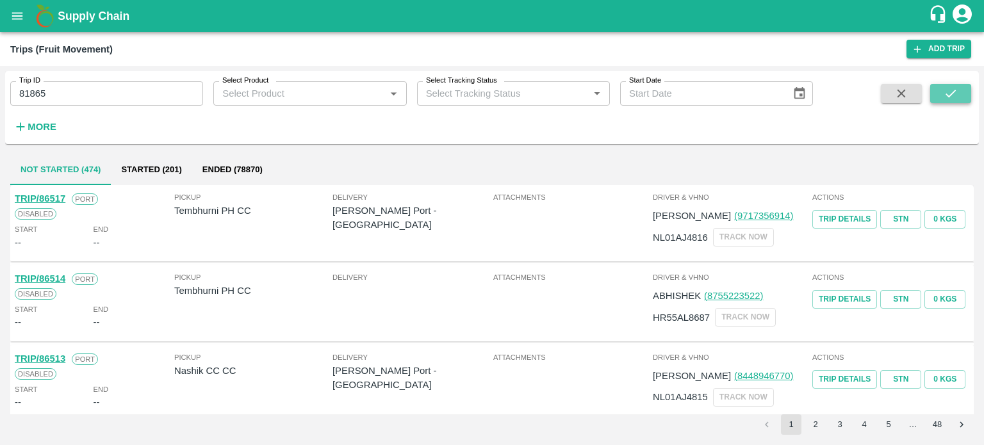
click at [963, 92] on button "submit" at bounding box center [951, 93] width 41 height 19
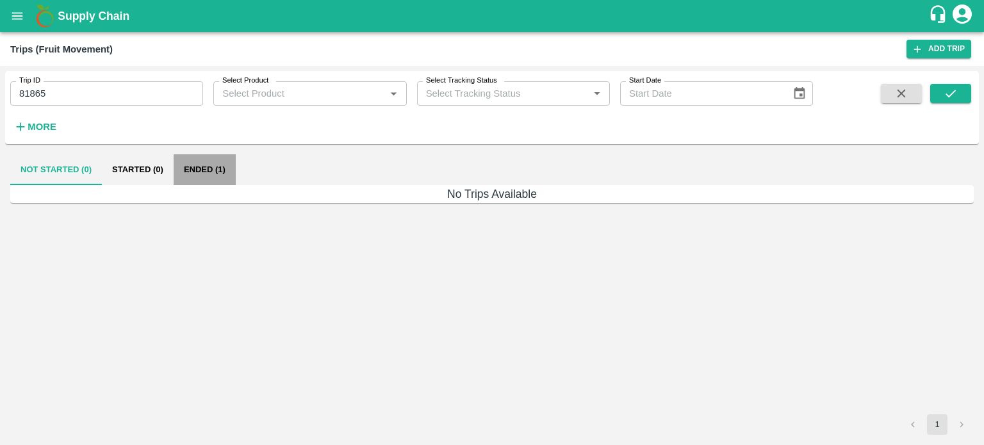
click at [228, 168] on button "Ended (1)" at bounding box center [205, 169] width 62 height 31
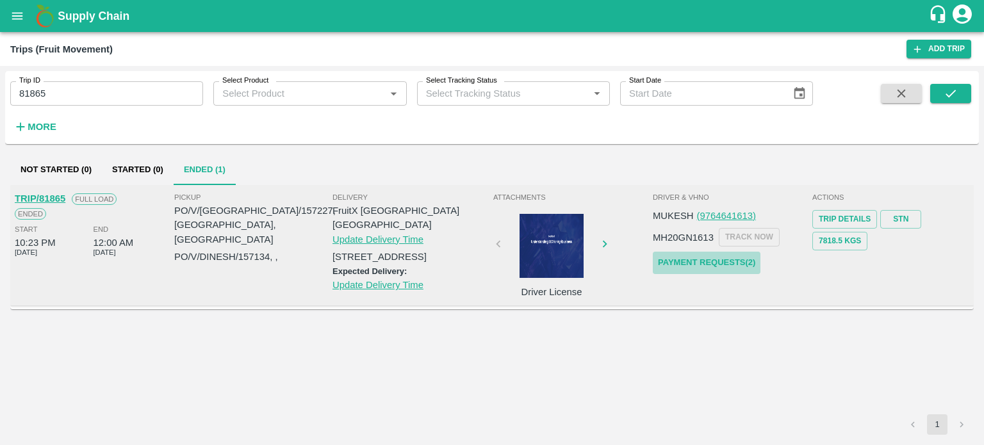
click at [720, 256] on link "Payment Requests( 2 )" at bounding box center [707, 263] width 108 height 22
